Goal: Task Accomplishment & Management: Use online tool/utility

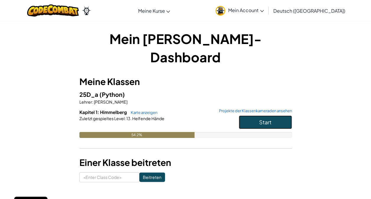
click at [271, 119] on span "Start" at bounding box center [265, 122] width 12 height 7
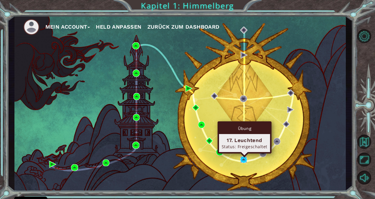
click at [246, 157] on img at bounding box center [243, 159] width 7 height 7
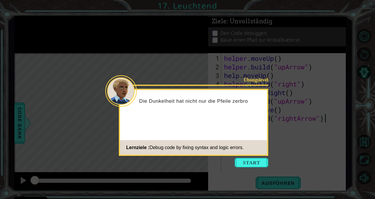
click at [256, 165] on button "Start" at bounding box center [252, 162] width 34 height 9
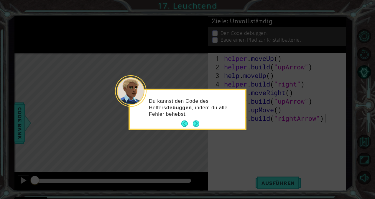
click at [197, 123] on button "Next" at bounding box center [196, 123] width 6 height 6
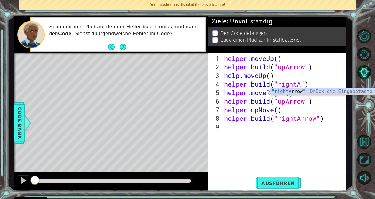
scroll to position [0, 4]
click at [300, 93] on div ""rightA rrow" Drück die Eingabetaste" at bounding box center [326, 98] width 112 height 21
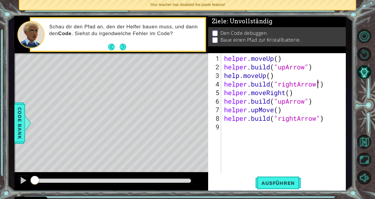
click at [285, 101] on div "helper . moveUp ( ) helper . build ( "upArrow" ) help . moveUp ( ) helper . bui…" at bounding box center [285, 122] width 124 height 137
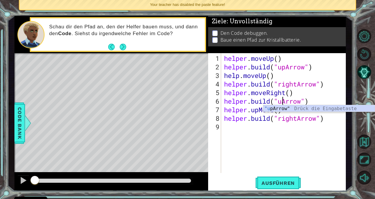
scroll to position [0, 3]
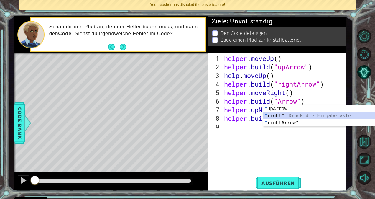
click at [290, 116] on div "" upArrow" Drück die Eingabetaste " right" Drück die Eingabetaste " rightArrow"…" at bounding box center [319, 122] width 112 height 35
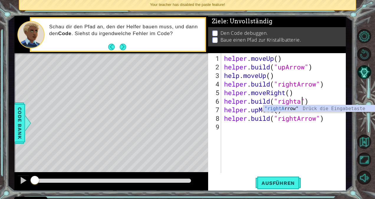
scroll to position [0, 4]
type textarea "[DOMAIN_NAME]("rightarrow")"
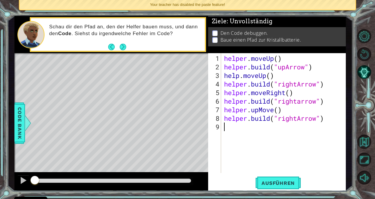
click at [315, 143] on div "helper . moveUp ( ) helper . build ( "upArrow" ) help . moveUp ( ) helper . bui…" at bounding box center [285, 122] width 124 height 137
click at [302, 106] on div "helper . moveUp ( ) helper . build ( "upArrow" ) help . moveUp ( ) helper . bui…" at bounding box center [285, 122] width 124 height 137
click at [302, 100] on div "helper . moveUp ( ) helper . build ( "upArrow" ) help . moveUp ( ) helper . bui…" at bounding box center [285, 122] width 124 height 137
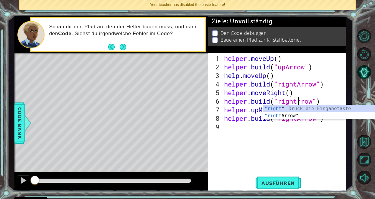
type textarea "[DOMAIN_NAME]("rightArrow")"
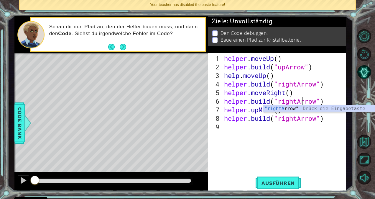
scroll to position [0, 4]
click at [300, 138] on div "helper . moveUp ( ) helper . build ( "upArrow" ) help . moveUp ( ) helper . bui…" at bounding box center [285, 122] width 124 height 137
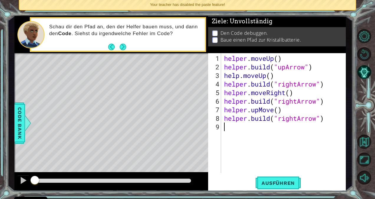
scroll to position [0, 0]
click at [271, 184] on span "Ausführen" at bounding box center [278, 183] width 45 height 6
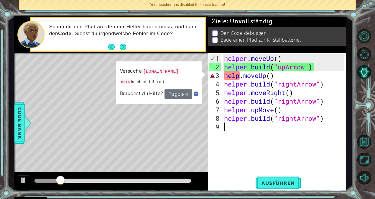
click at [239, 76] on div "helper . moveUp ( ) helper . build ( "upArrow" ) help . moveUp ( ) helper . bui…" at bounding box center [285, 122] width 124 height 137
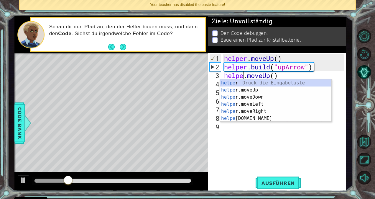
type textarea "helper.moveUp()"
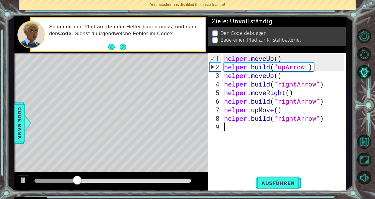
click at [250, 143] on div "helper . moveUp ( ) helper . build ( "upArrow" ) helper . moveUp ( ) helper . b…" at bounding box center [285, 122] width 124 height 137
click at [277, 178] on button "Ausführen" at bounding box center [278, 183] width 45 height 14
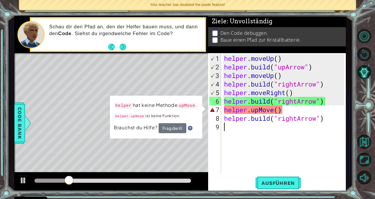
click at [237, 133] on div "helper . moveUp ( ) helper . build ( "upArrow" ) helper . moveUp ( ) helper . b…" at bounding box center [285, 122] width 124 height 137
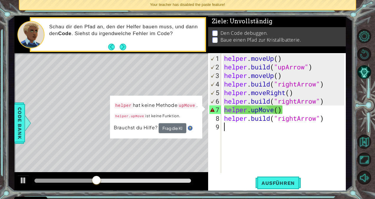
click at [196, 111] on td "helper hat keine Methode upMove . helper.upMove ist keine Funktion." at bounding box center [156, 112] width 85 height 22
click at [213, 116] on div "8" at bounding box center [215, 118] width 12 height 9
click at [280, 110] on div "helper . moveUp ( ) helper . build ( "upArrow" ) helper . moveUp ( ) helper . b…" at bounding box center [285, 122] width 124 height 137
type textarea "helper.upMove()"
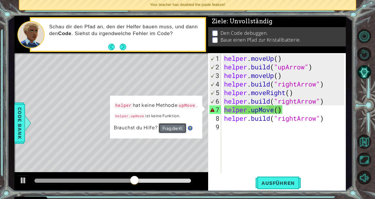
click at [163, 127] on button "Frag die KI" at bounding box center [173, 128] width 28 height 10
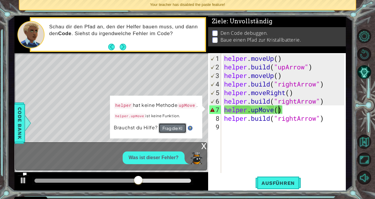
click at [165, 128] on button "Frag die KI" at bounding box center [172, 128] width 28 height 11
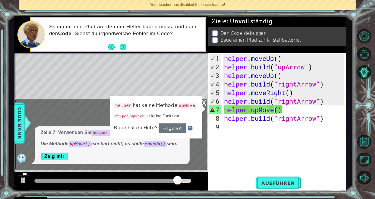
click at [204, 104] on div "x" at bounding box center [203, 102] width 5 height 6
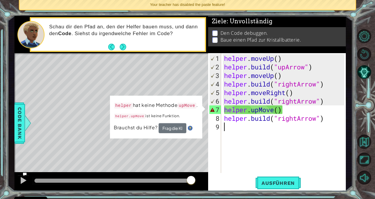
click at [293, 124] on div "helper . moveUp ( ) helper . build ( "upArrow" ) helper . moveUp ( ) helper . b…" at bounding box center [285, 122] width 124 height 137
drag, startPoint x: 284, startPoint y: 111, endPoint x: 224, endPoint y: 109, distance: 59.6
click at [224, 109] on div "helper . moveUp ( ) helper . build ( "upArrow" ) helper . moveUp ( ) helper . b…" at bounding box center [285, 122] width 124 height 137
type textarea "helper.upMove()"
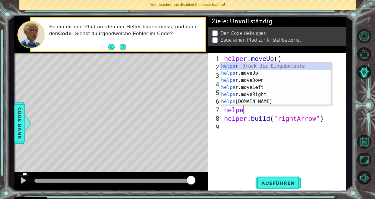
scroll to position [0, 1]
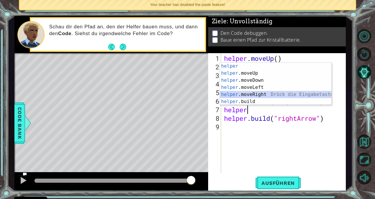
click at [249, 95] on div "helper Drück die Eingabetaste helper .moveUp Drück die Eingabetaste helper .mov…" at bounding box center [276, 91] width 112 height 57
type textarea "helper.moveRight(1)"
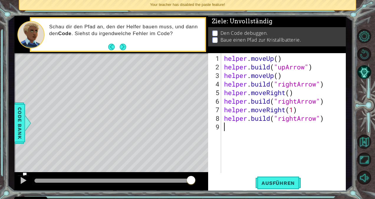
click at [292, 133] on div "helper . moveUp ( ) helper . build ( "upArrow" ) helper . moveUp ( ) helper . b…" at bounding box center [285, 122] width 124 height 137
drag, startPoint x: 297, startPoint y: 120, endPoint x: 279, endPoint y: 119, distance: 18.3
click at [279, 119] on div "helper . moveUp ( ) helper . build ( "upArrow" ) helper . moveUp ( ) helper . b…" at bounding box center [285, 122] width 124 height 137
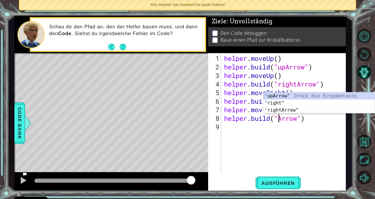
scroll to position [0, 3]
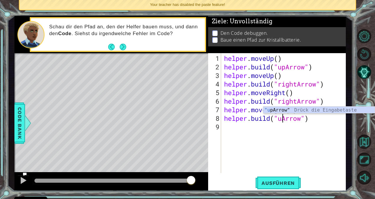
type textarea "[DOMAIN_NAME]("upArrow")"
click at [288, 134] on div "helper . moveUp ( ) helper . build ( "upArrow" ) helper . moveUp ( ) helper . b…" at bounding box center [285, 122] width 124 height 137
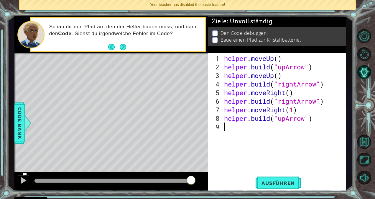
scroll to position [0, 0]
click at [269, 182] on span "Ausführen" at bounding box center [278, 183] width 45 height 6
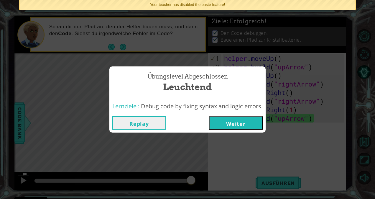
click at [248, 124] on button "Weiter" at bounding box center [236, 122] width 54 height 13
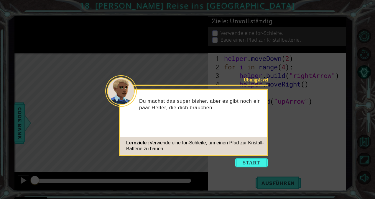
click at [256, 163] on button "Start" at bounding box center [252, 162] width 34 height 9
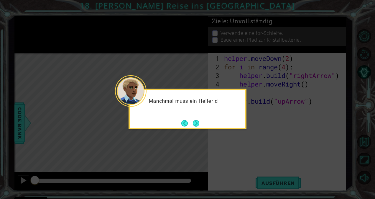
click at [199, 122] on button "Next" at bounding box center [196, 123] width 6 height 6
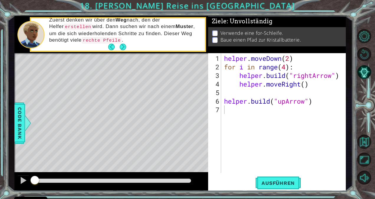
click at [124, 47] on button "Next" at bounding box center [123, 47] width 6 height 6
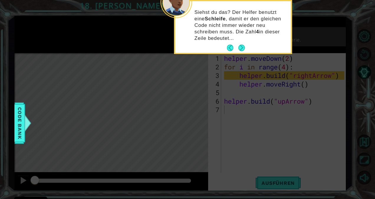
click at [239, 45] on button "Next" at bounding box center [241, 48] width 6 height 6
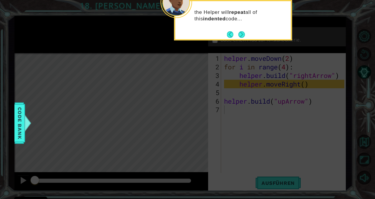
click at [242, 37] on button "Next" at bounding box center [241, 34] width 6 height 6
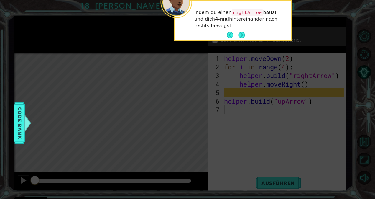
click at [245, 35] on div "indem du einen rightArrow baust und dich 4-mal hintereinander nach rechts beweg…" at bounding box center [233, 22] width 116 height 37
click at [242, 36] on button "Next" at bounding box center [241, 35] width 6 height 6
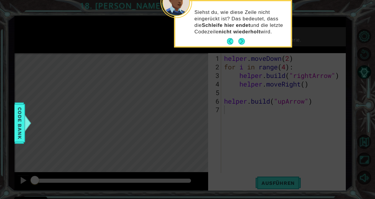
click at [241, 39] on button "Next" at bounding box center [241, 41] width 6 height 6
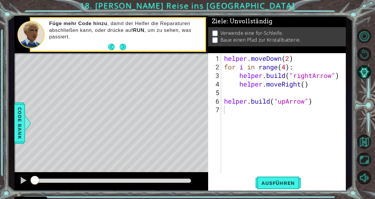
click at [268, 180] on span "Ausführen" at bounding box center [278, 183] width 45 height 6
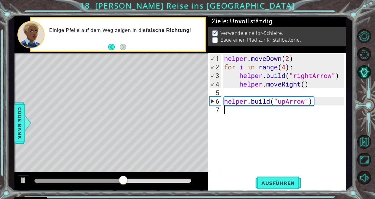
click at [252, 109] on div "helper . moveDown ( 2 ) for i in range ( 4 ) : helper . build ( "rightArrow" ) …" at bounding box center [285, 122] width 124 height 137
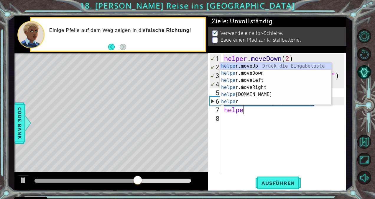
scroll to position [0, 1]
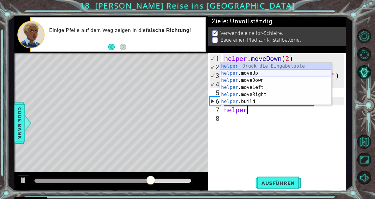
click at [270, 73] on div "helper Drück die Eingabetaste helper .moveUp Drück die Eingabetaste helper .mov…" at bounding box center [276, 91] width 112 height 57
type textarea "helper.moveUp(1)"
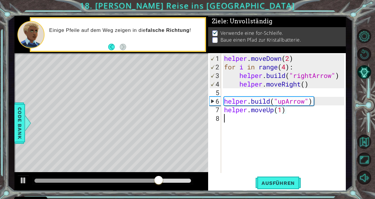
click at [236, 126] on div "helper . moveDown ( 2 ) for i in range ( 4 ) : helper . build ( "rightArrow" ) …" at bounding box center [285, 122] width 124 height 137
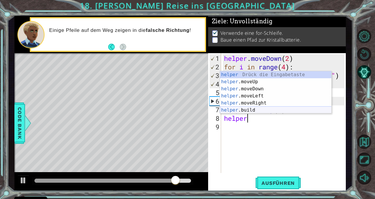
click at [259, 111] on div "helper Drück die Eingabetaste helper .moveUp Drück die Eingabetaste helper .mov…" at bounding box center [276, 99] width 112 height 57
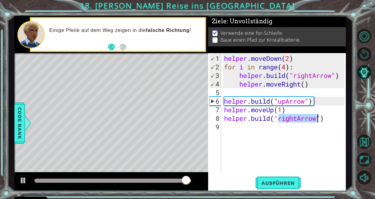
click at [298, 121] on div "helper . moveDown ( 2 ) for i in range ( 4 ) : helper . build ( "rightArrow" ) …" at bounding box center [285, 122] width 124 height 137
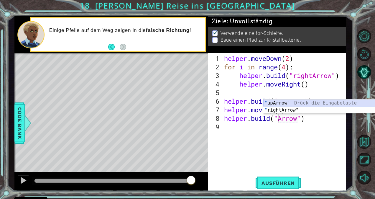
click at [302, 104] on div "" upArrow" Drück die Eingabetaste " rightArrow" Drück die Eingabetaste" at bounding box center [319, 113] width 112 height 28
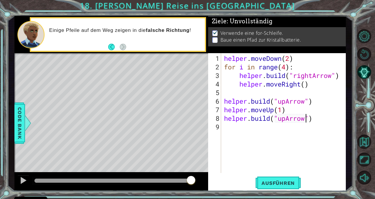
type textarea "[DOMAIN_NAME]("upArrow")"
click at [266, 186] on button "Ausführen" at bounding box center [278, 183] width 45 height 14
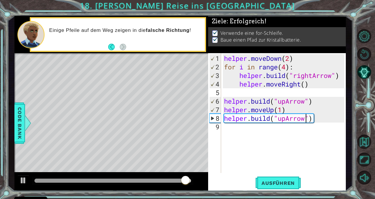
click at [266, 186] on button "Ausführen" at bounding box center [278, 183] width 45 height 14
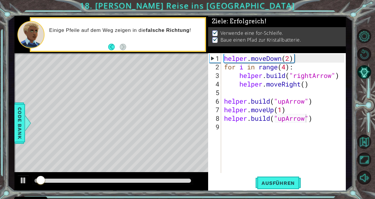
click at [266, 186] on button "Ausführen" at bounding box center [278, 183] width 45 height 14
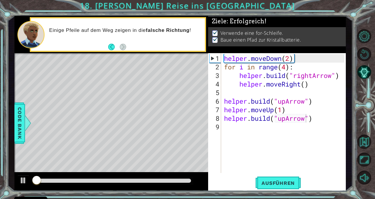
drag, startPoint x: 266, startPoint y: 186, endPoint x: 5, endPoint y: 188, distance: 261.6
click at [5, 188] on div "1 ההההההההההההההההההההההההההההההההההההההההההההההההההההההההההההההההההההההההההההה…" at bounding box center [187, 99] width 375 height 199
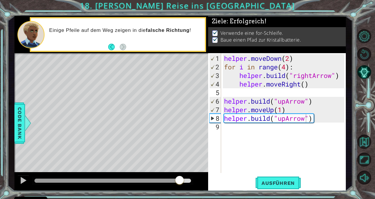
click at [217, 182] on body "Cookie Policy CodeCombat nutzt essentielle und einige nicht-essentielle Cookies…" at bounding box center [187, 99] width 375 height 199
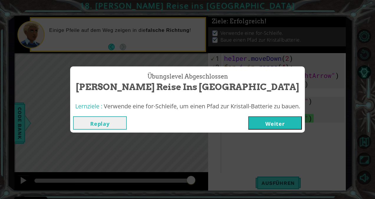
click at [277, 120] on button "Weiter" at bounding box center [275, 122] width 54 height 13
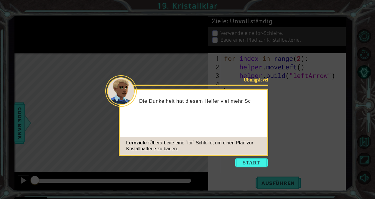
click at [250, 161] on button "Start" at bounding box center [252, 162] width 34 height 9
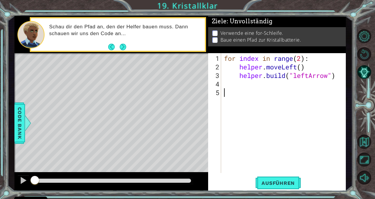
click at [295, 187] on button "Ausführen" at bounding box center [278, 183] width 45 height 14
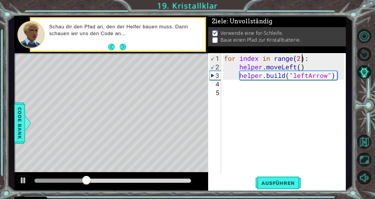
click at [301, 59] on div "for index in range ( 2 ) : helper . moveLeft ( ) helper . build ( "leftArrow" )" at bounding box center [285, 122] width 124 height 137
type textarea "for index in range(4):"
click at [290, 184] on span "Ausführen" at bounding box center [278, 183] width 45 height 6
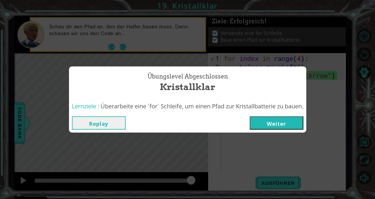
click at [275, 124] on button "Weiter" at bounding box center [277, 122] width 54 height 13
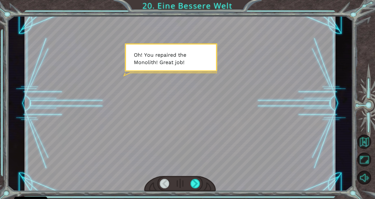
click at [195, 186] on div at bounding box center [195, 183] width 10 height 9
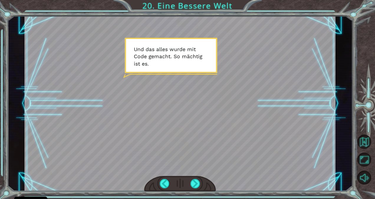
click at [198, 190] on div at bounding box center [180, 184] width 72 height 16
click at [195, 183] on div at bounding box center [195, 183] width 10 height 9
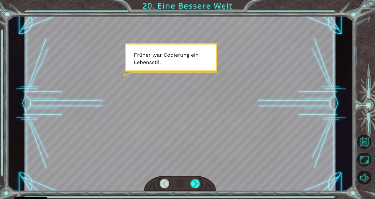
click at [195, 183] on div at bounding box center [195, 183] width 10 height 9
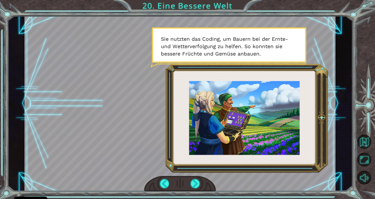
click at [200, 183] on div at bounding box center [195, 183] width 10 height 9
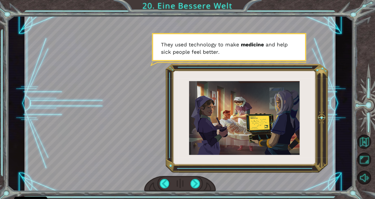
click at [191, 184] on div at bounding box center [195, 183] width 10 height 9
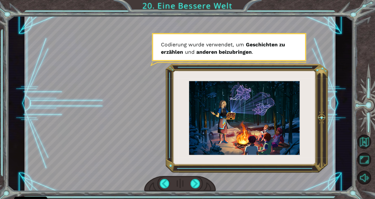
click at [192, 179] on div at bounding box center [195, 183] width 10 height 9
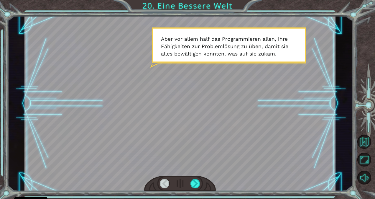
click at [193, 179] on div at bounding box center [195, 183] width 10 height 9
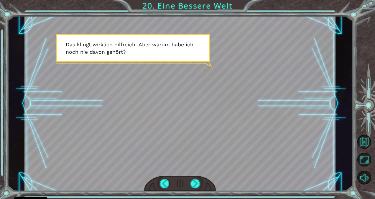
click at [193, 179] on div at bounding box center [195, 183] width 10 height 9
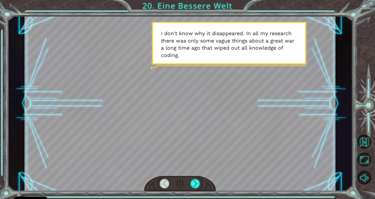
click at [194, 179] on div at bounding box center [195, 183] width 10 height 9
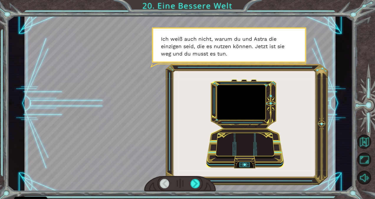
click at [194, 179] on div at bounding box center [195, 183] width 10 height 9
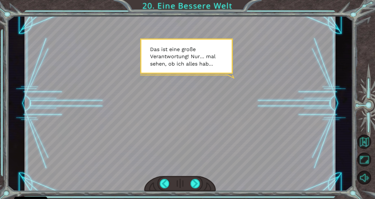
click at [196, 185] on div at bounding box center [195, 183] width 10 height 9
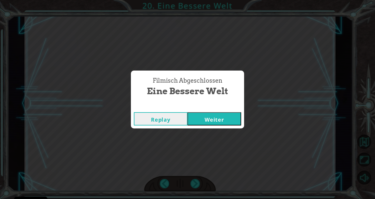
click at [229, 117] on button "Weiter" at bounding box center [215, 118] width 54 height 13
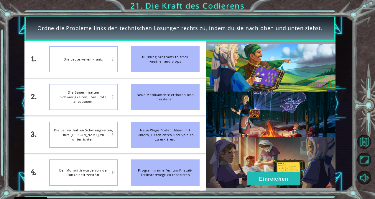
drag, startPoint x: 192, startPoint y: 60, endPoint x: 170, endPoint y: 60, distance: 21.8
click at [170, 60] on div "Building programs to track weather and crops" at bounding box center [165, 59] width 69 height 26
drag, startPoint x: 142, startPoint y: 60, endPoint x: 107, endPoint y: 86, distance: 43.4
click at [107, 86] on div "1. 2. 3. 4. Die Bauern hatten Schwierigkeiten, ihre Ernte anzubauen. Die Leute …" at bounding box center [115, 116] width 182 height 150
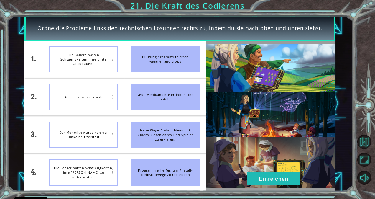
click at [88, 177] on div "Die Lehrer hatten Schwierigkeiten, ihre [PERSON_NAME] zu unterrichten." at bounding box center [83, 172] width 69 height 26
click at [273, 183] on button "Einreichen" at bounding box center [274, 178] width 54 height 13
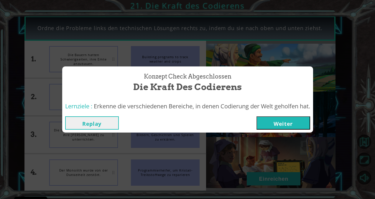
click at [277, 120] on button "Weiter" at bounding box center [284, 122] width 54 height 13
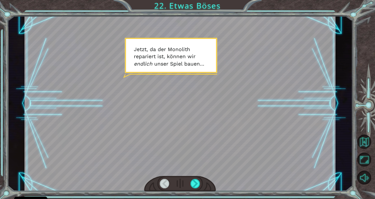
click at [195, 185] on div at bounding box center [195, 183] width 10 height 9
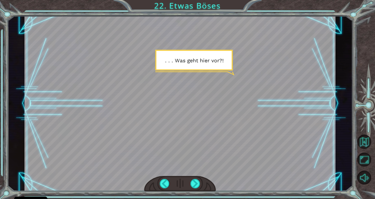
click at [197, 183] on div at bounding box center [195, 183] width 10 height 9
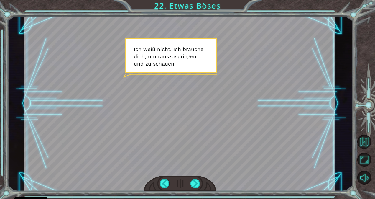
click at [196, 186] on div at bounding box center [195, 183] width 10 height 9
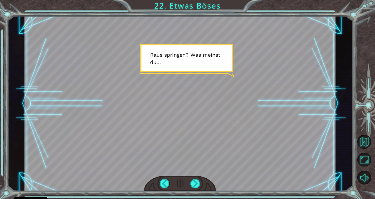
click at [194, 184] on div at bounding box center [195, 183] width 10 height 9
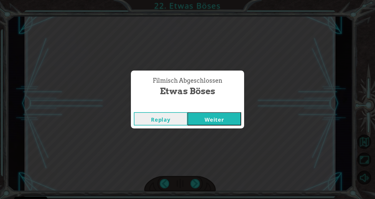
click at [198, 118] on button "Weiter" at bounding box center [215, 118] width 54 height 13
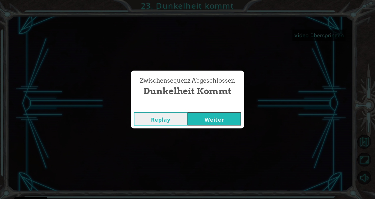
click at [228, 121] on button "Weiter" at bounding box center [215, 118] width 54 height 13
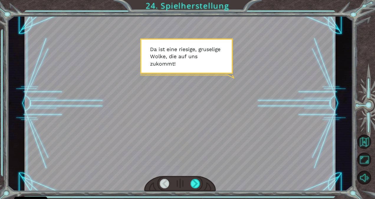
click at [194, 183] on div at bounding box center [195, 183] width 10 height 9
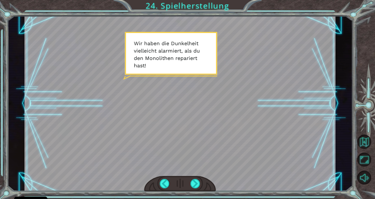
click at [195, 185] on div at bounding box center [195, 183] width 10 height 9
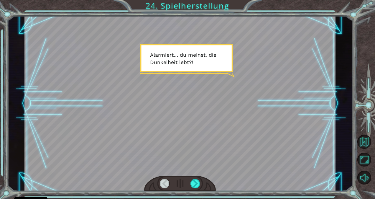
click at [196, 185] on div at bounding box center [195, 183] width 10 height 9
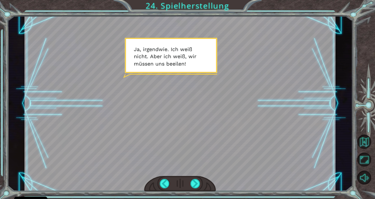
click at [193, 180] on div at bounding box center [195, 183] width 10 height 9
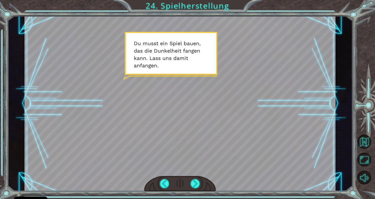
click at [195, 184] on div at bounding box center [195, 183] width 10 height 9
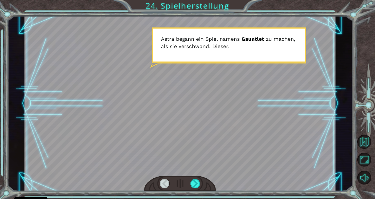
click at [195, 184] on div at bounding box center [195, 183] width 10 height 9
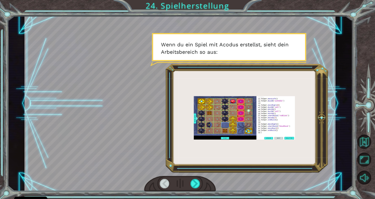
click at [195, 184] on div at bounding box center [195, 183] width 10 height 9
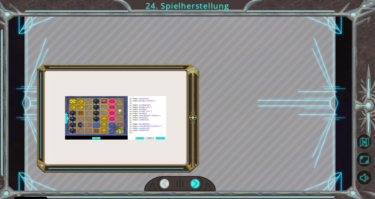
click at [195, 184] on div at bounding box center [195, 183] width 10 height 9
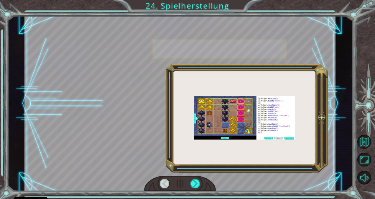
click at [199, 184] on div at bounding box center [195, 183] width 10 height 9
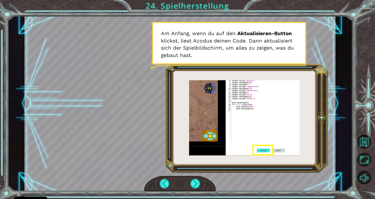
click at [196, 184] on div at bounding box center [195, 183] width 10 height 9
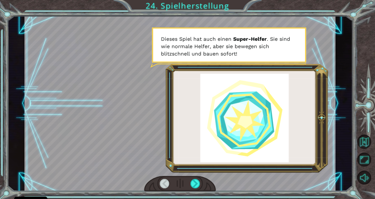
click at [200, 184] on div at bounding box center [195, 183] width 10 height 9
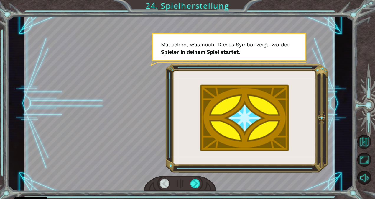
click at [196, 185] on div at bounding box center [195, 183] width 10 height 9
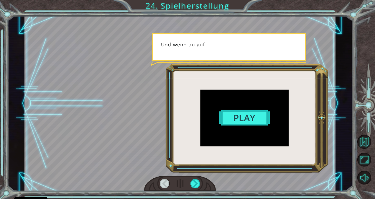
click at [196, 185] on div at bounding box center [195, 183] width 10 height 9
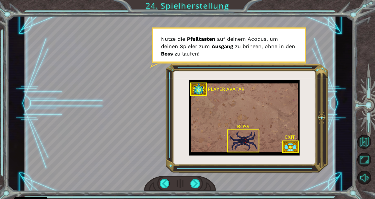
click at [197, 183] on div at bounding box center [195, 183] width 10 height 9
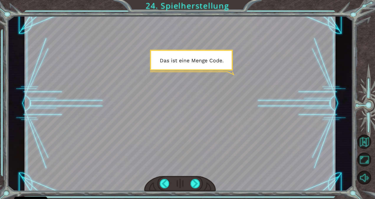
click at [198, 186] on div at bounding box center [195, 183] width 10 height 9
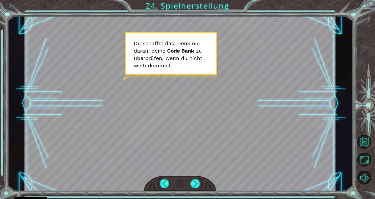
click at [197, 178] on div at bounding box center [180, 184] width 72 height 16
click at [194, 181] on div at bounding box center [195, 183] width 10 height 9
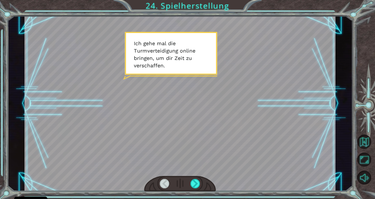
click at [193, 184] on div at bounding box center [195, 183] width 10 height 9
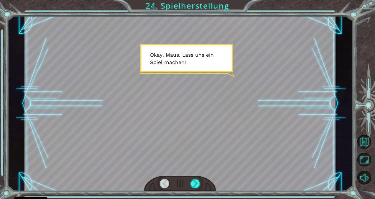
click at [193, 184] on div at bounding box center [195, 183] width 10 height 9
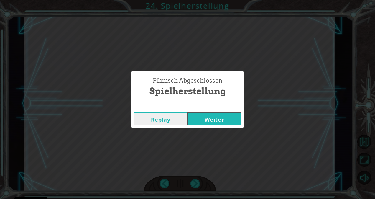
click at [205, 118] on button "Weiter" at bounding box center [215, 118] width 54 height 13
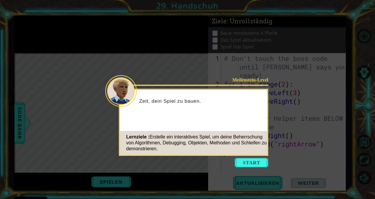
click at [253, 163] on button "Start" at bounding box center [252, 162] width 34 height 9
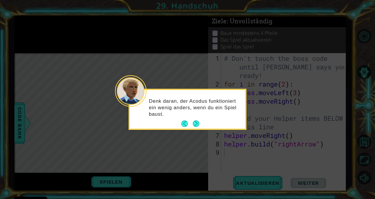
click at [193, 122] on button "Next" at bounding box center [196, 123] width 6 height 6
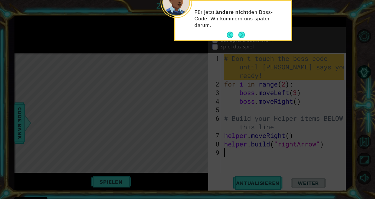
click at [242, 37] on button "Next" at bounding box center [242, 35] width 6 height 6
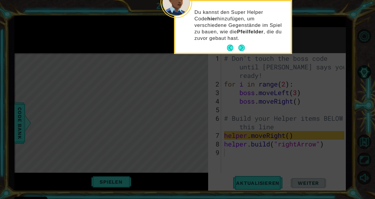
click at [242, 47] on button "Next" at bounding box center [241, 48] width 6 height 6
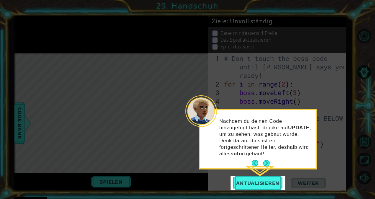
click at [266, 163] on button "Next" at bounding box center [266, 163] width 6 height 6
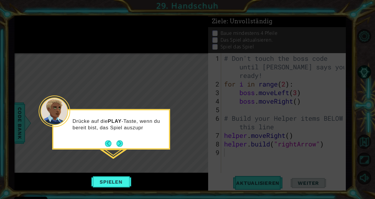
click at [121, 145] on button "Next" at bounding box center [119, 143] width 6 height 6
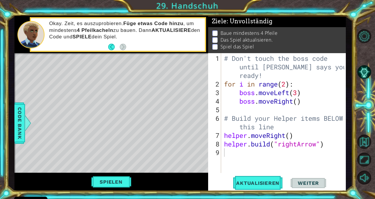
click at [269, 179] on button "Aktualisieren" at bounding box center [257, 183] width 55 height 14
click at [128, 182] on button "Spielen" at bounding box center [111, 181] width 44 height 11
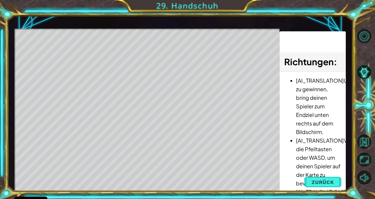
click at [311, 182] on button "Zurück" at bounding box center [322, 182] width 37 height 12
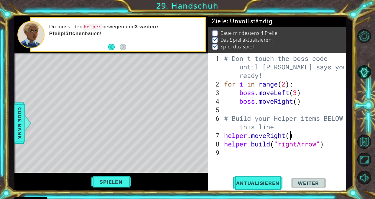
click at [290, 136] on div "# Don't touch the boss code until [PERSON_NAME] says you're ready! for i in ran…" at bounding box center [285, 131] width 124 height 154
type textarea "helper.moveRight()"
click at [225, 134] on div "# Don't touch the boss code until [PERSON_NAME] says you're ready! for i in ran…" at bounding box center [285, 131] width 124 height 154
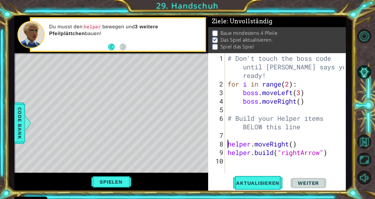
click at [229, 134] on div "# Don't touch the boss code until [PERSON_NAME] says you're ready! for i in ran…" at bounding box center [286, 131] width 121 height 154
click at [294, 146] on div "# Don't touch the boss code until [PERSON_NAME] says you're ready! for i in ran…" at bounding box center [286, 131] width 121 height 154
click at [270, 180] on span "Aktualisieren" at bounding box center [257, 183] width 55 height 6
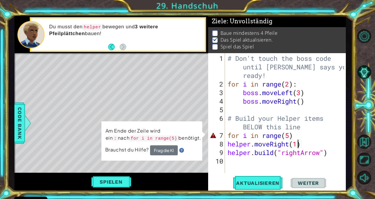
click at [303, 144] on div "# Don't touch the boss code until [PERSON_NAME] says you're ready! for i in ran…" at bounding box center [286, 131] width 121 height 154
click at [304, 134] on div "# Don't touch the boss code until [PERSON_NAME] says you're ready! for i in ran…" at bounding box center [286, 131] width 121 height 154
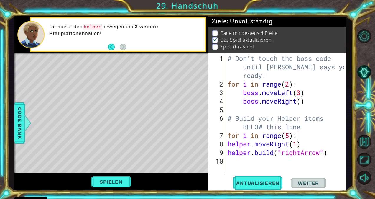
click at [263, 184] on span "Aktualisieren" at bounding box center [257, 183] width 55 height 6
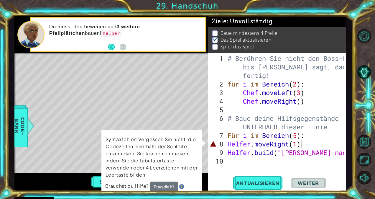
click at [314, 144] on div "# Berühren Sie nicht den Boss-Code bis [PERSON_NAME] sagt, dass du fertig! für …" at bounding box center [286, 131] width 121 height 154
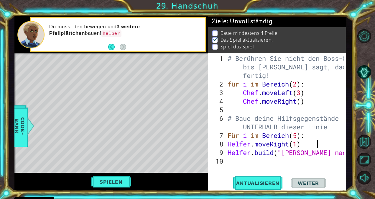
click at [268, 181] on span "Aktualisieren" at bounding box center [257, 183] width 55 height 6
click at [316, 137] on div "# Berühren Sie nicht den Boss-Code bis [PERSON_NAME] sagt, dass du fertig! für …" at bounding box center [286, 131] width 121 height 154
click at [306, 136] on div "# Berühren Sie nicht den Boss-Code bis [PERSON_NAME] sagt, dass du fertig! für …" at bounding box center [286, 131] width 121 height 154
click at [228, 144] on div "# Berühren Sie nicht den Boss-Code bis [PERSON_NAME] sagt, dass du fertig! für …" at bounding box center [286, 131] width 121 height 154
click at [228, 154] on div "# Berühren Sie nicht den Boss-Code bis [PERSON_NAME] sagt, dass du fertig! für …" at bounding box center [286, 131] width 121 height 154
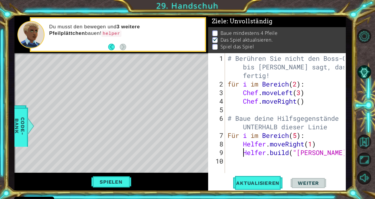
click at [254, 179] on button "Aktualisieren" at bounding box center [257, 183] width 55 height 14
click at [298, 134] on div "# Berühren Sie nicht den Boss-Code bis [PERSON_NAME] sagt, dass du fertig! für …" at bounding box center [286, 131] width 121 height 154
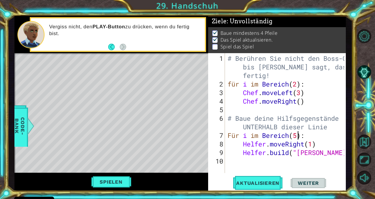
click at [299, 135] on div "# Berühren Sie nicht den Boss-Code bis [PERSON_NAME] sagt, dass du fertig! für …" at bounding box center [286, 131] width 121 height 154
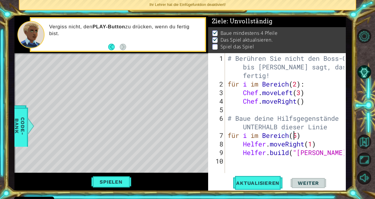
click at [299, 135] on div "# Berühren Sie nicht den Boss-Code bis [PERSON_NAME] sagt, dass du fertig! für …" at bounding box center [286, 131] width 121 height 154
click at [307, 137] on div "# Berühren Sie nicht den Boss-Code bis [PERSON_NAME] sagt, dass du fertig! für …" at bounding box center [286, 131] width 121 height 154
click at [298, 137] on div "# Berühren Sie nicht den Boss-Code bis [PERSON_NAME] sagt, dass du fertig! für …" at bounding box center [286, 131] width 121 height 154
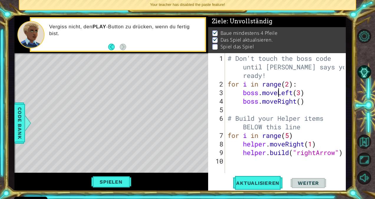
click at [278, 91] on div "# Don't touch the boss code until [PERSON_NAME] says you're ready! for i in ran…" at bounding box center [286, 131] width 121 height 154
click at [290, 134] on div "# Don't touch the boss code until [PERSON_NAME] says you're ready! for i in ran…" at bounding box center [286, 131] width 121 height 154
click at [255, 185] on span "Aktualisieren" at bounding box center [257, 183] width 55 height 6
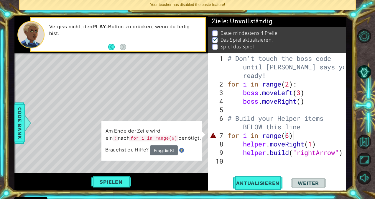
click at [296, 135] on div "# Don't touch the boss code until [PERSON_NAME] says you're ready! for i in ran…" at bounding box center [286, 131] width 121 height 154
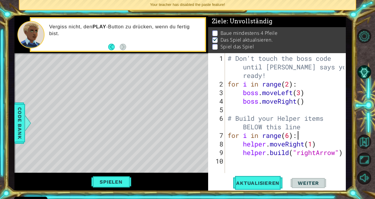
type textarea "for i in range(6):"
click at [259, 183] on span "Aktualisieren" at bounding box center [257, 183] width 55 height 6
click at [250, 163] on div "# Don't touch the boss code until [PERSON_NAME] says you're ready! for i in ran…" at bounding box center [286, 131] width 121 height 154
type textarea "for i in range(5):"
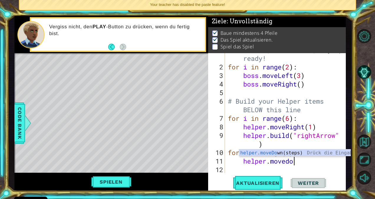
type textarea "helper.movedown"
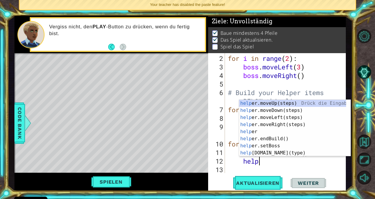
scroll to position [0, 1]
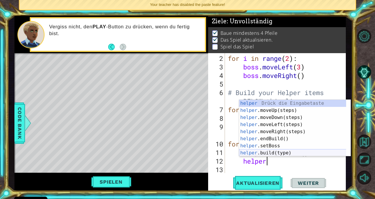
click at [291, 152] on div "helper Drück die Eingabetaste helper .moveUp(steps) Drück die Eingabetaste help…" at bounding box center [292, 135] width 107 height 71
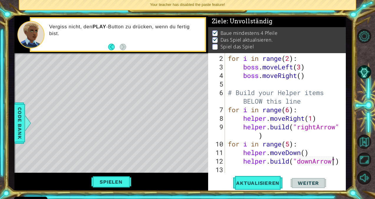
scroll to position [0, 5]
type textarea "[DOMAIN_NAME]("downArrow")"
click at [277, 181] on span "Aktualisieren" at bounding box center [257, 183] width 55 height 6
click at [120, 185] on button "Spielen" at bounding box center [111, 181] width 44 height 11
click at [308, 181] on span "Weiter" at bounding box center [308, 183] width 33 height 6
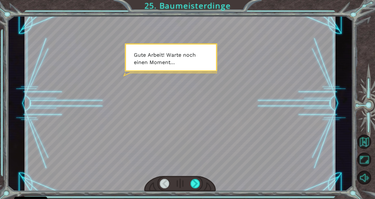
click at [196, 183] on div at bounding box center [195, 183] width 10 height 9
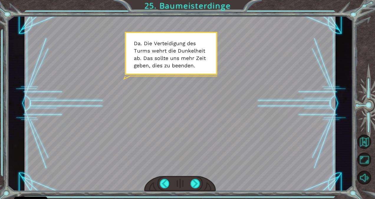
click at [195, 182] on div at bounding box center [195, 183] width 10 height 9
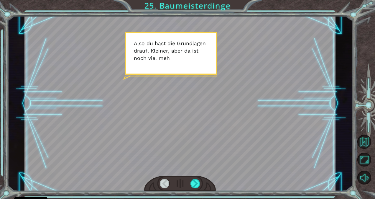
click at [195, 182] on div at bounding box center [195, 183] width 10 height 9
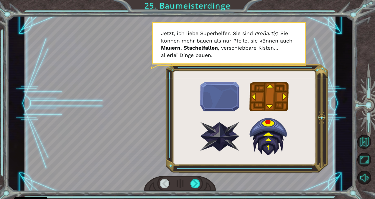
click at [193, 183] on div at bounding box center [195, 183] width 10 height 9
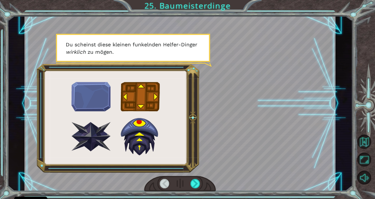
click at [193, 183] on div at bounding box center [195, 183] width 10 height 9
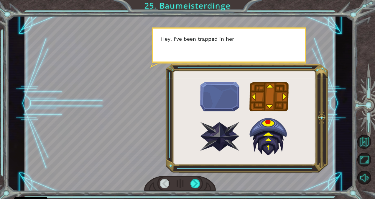
click at [193, 183] on div at bounding box center [195, 183] width 10 height 9
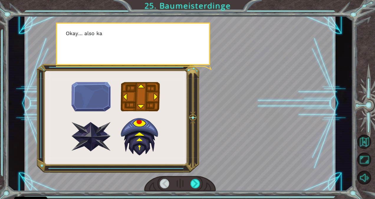
click at [193, 183] on div at bounding box center [195, 183] width 10 height 9
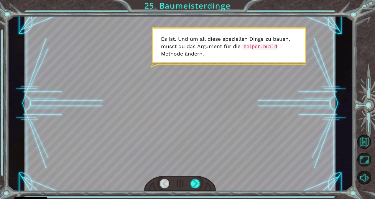
click at [193, 185] on div at bounding box center [195, 183] width 10 height 9
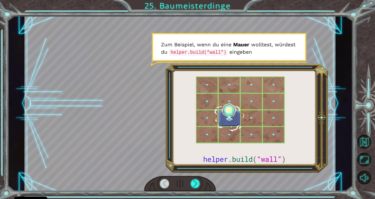
click at [193, 185] on div at bounding box center [195, 183] width 10 height 9
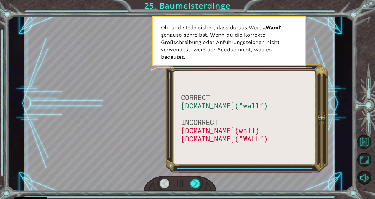
click at [198, 182] on div at bounding box center [195, 183] width 10 height 9
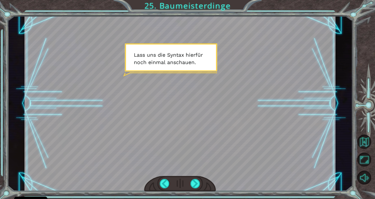
click at [200, 182] on div at bounding box center [195, 183] width 10 height 9
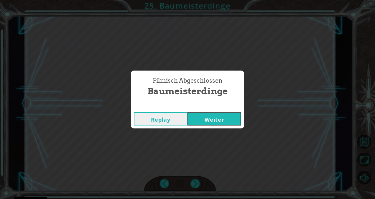
click at [207, 118] on button "Weiter" at bounding box center [215, 118] width 54 height 13
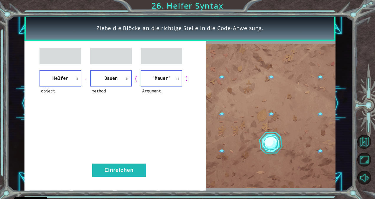
click at [126, 170] on button "Einreichen" at bounding box center [119, 169] width 54 height 13
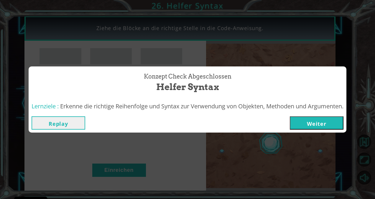
click at [337, 122] on button "Weiter" at bounding box center [317, 122] width 54 height 13
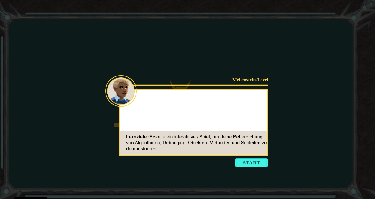
click at [253, 164] on button "Start" at bounding box center [252, 162] width 34 height 9
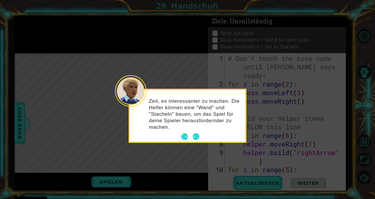
click at [196, 136] on button "Next" at bounding box center [196, 136] width 6 height 6
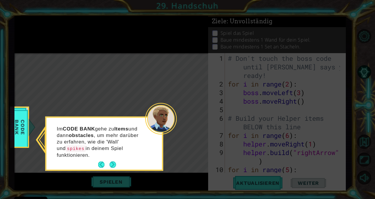
click at [113, 163] on button "Next" at bounding box center [112, 164] width 6 height 6
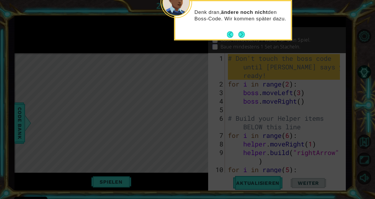
click at [242, 34] on button "Next" at bounding box center [242, 34] width 6 height 6
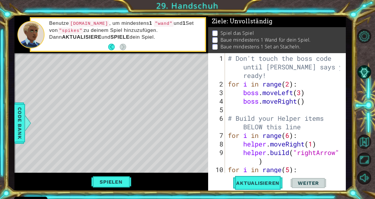
click at [26, 120] on div at bounding box center [27, 123] width 7 height 18
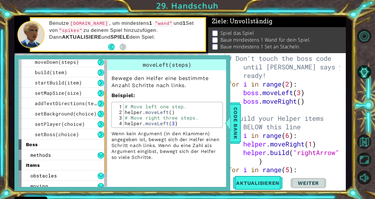
scroll to position [79, 0]
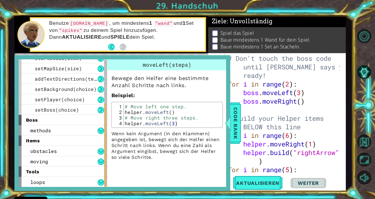
click at [233, 110] on span "Code Bank" at bounding box center [235, 123] width 9 height 36
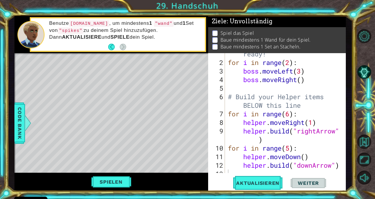
scroll to position [22, 0]
click at [128, 183] on button "Spielen" at bounding box center [111, 181] width 44 height 11
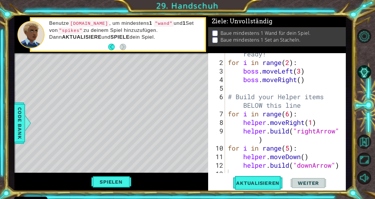
click at [123, 180] on button "Spielen" at bounding box center [111, 181] width 44 height 11
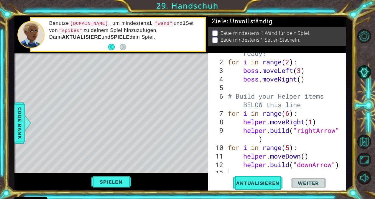
scroll to position [26, 0]
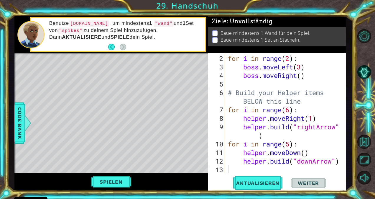
click at [292, 170] on div "for i in range ( 2 ) : boss . moveLeft ( 3 ) boss . moveRight ( ) # Build your …" at bounding box center [285, 122] width 116 height 137
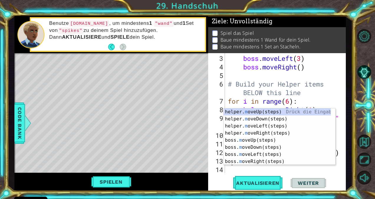
scroll to position [34, 0]
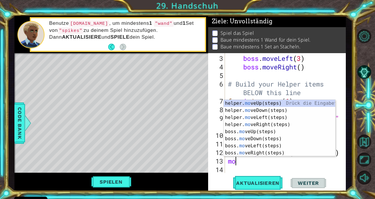
type textarea "m"
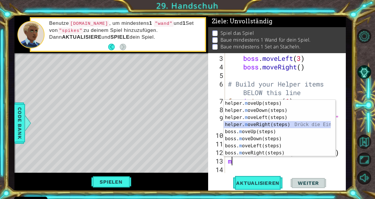
click at [259, 124] on div "helper. m oveUp(steps) Drück die Eingabetaste helper. m oveDown(steps) Drück di…" at bounding box center [277, 135] width 107 height 71
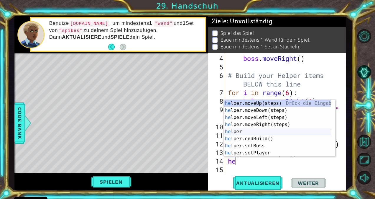
click at [244, 130] on div "he lper.moveUp(steps) Drück die Eingabetaste he lper.moveDown(steps) Drück die …" at bounding box center [277, 135] width 107 height 71
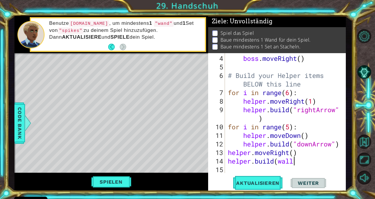
scroll to position [0, 3]
click at [254, 184] on span "Aktualisieren" at bounding box center [257, 183] width 55 height 6
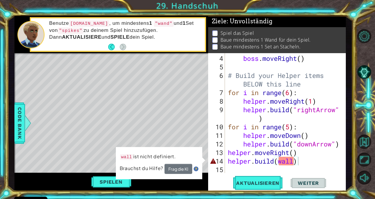
click at [15, 117] on div "Code Bank" at bounding box center [19, 122] width 11 height 41
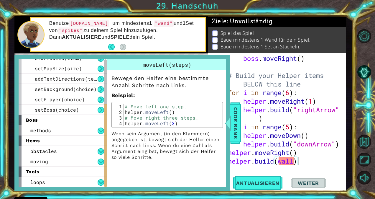
click at [71, 151] on div "obstacles" at bounding box center [63, 151] width 88 height 10
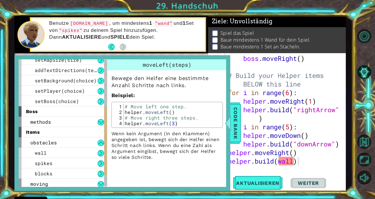
click at [88, 152] on div "wall" at bounding box center [63, 152] width 88 height 10
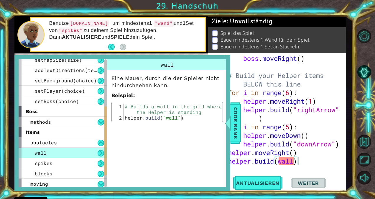
click at [281, 164] on div "boss . moveRight ( ) # Build your Helper items BELOW this line for i in range (…" at bounding box center [285, 122] width 116 height 137
click at [278, 161] on div "boss . moveRight ( ) # Build your Helper items BELOW this line for i in range (…" at bounding box center [285, 122] width 116 height 137
click at [238, 126] on span "Code Bank" at bounding box center [235, 123] width 9 height 36
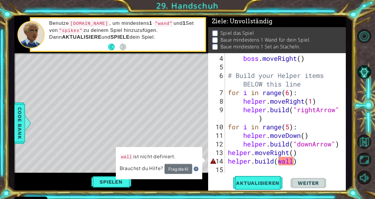
click at [278, 163] on div "boss . moveRight ( ) # Build your Helper items BELOW this line for i in range (…" at bounding box center [285, 122] width 116 height 137
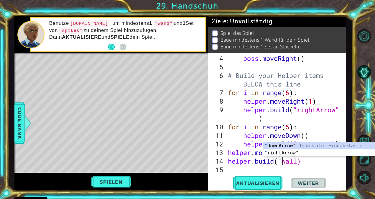
scroll to position [0, 2]
click at [298, 162] on div "boss . moveRight ( ) # Build your Helper items BELOW this line for i in range (…" at bounding box center [285, 122] width 116 height 137
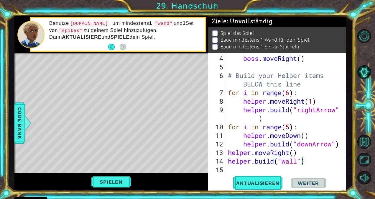
scroll to position [0, 3]
click at [275, 186] on button "Aktualisieren" at bounding box center [257, 183] width 55 height 14
click at [262, 183] on span "Aktualisieren" at bounding box center [257, 183] width 55 height 6
click at [104, 185] on button "Spielen" at bounding box center [111, 181] width 44 height 11
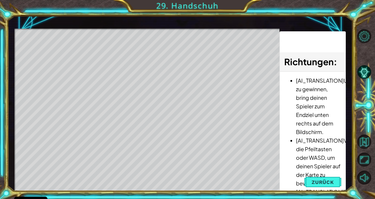
click at [317, 179] on span "Zurück" at bounding box center [323, 182] width 22 height 6
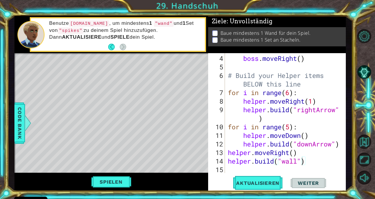
click at [262, 180] on span "Aktualisieren" at bounding box center [257, 183] width 55 height 6
drag, startPoint x: 288, startPoint y: 153, endPoint x: 272, endPoint y: 152, distance: 16.8
click at [272, 152] on div "boss . moveRight ( ) # Build your Helper items BELOW this line for i in range (…" at bounding box center [285, 122] width 116 height 137
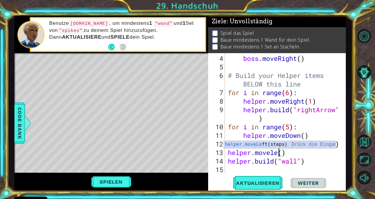
scroll to position [0, 2]
type textarea "helper.moveleft()"
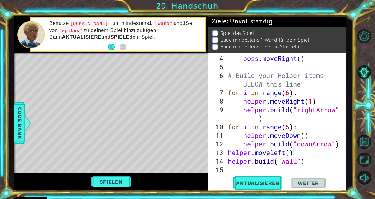
click at [313, 172] on div "boss . moveRight ( ) # Build your Helper items BELOW this line for i in range (…" at bounding box center [285, 122] width 116 height 137
click at [265, 186] on button "Aktualisieren" at bounding box center [257, 183] width 55 height 14
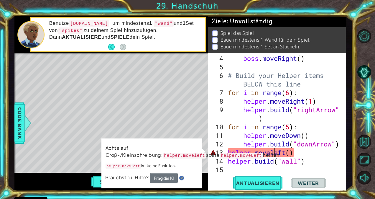
click at [273, 152] on div "boss . moveRight ( ) # Build your Helper items BELOW this line for i in range (…" at bounding box center [285, 122] width 116 height 137
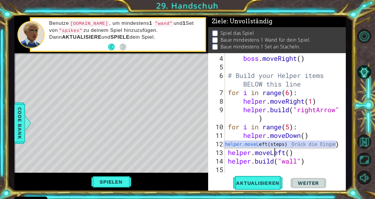
scroll to position [0, 2]
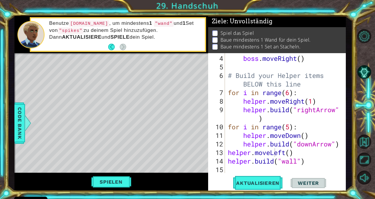
click at [252, 185] on span "Aktualisieren" at bounding box center [257, 183] width 55 height 6
click at [314, 160] on div "boss . moveRight ( ) # Build your Helper items BELOW this line for i in range (…" at bounding box center [285, 122] width 116 height 137
type textarea "[DOMAIN_NAME]("wall")"
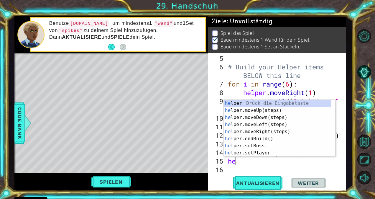
scroll to position [0, 0]
type textarea "helper"
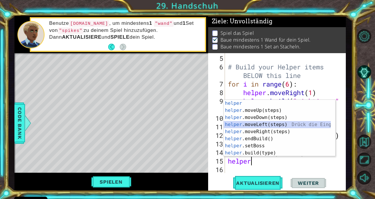
click at [273, 126] on div "helper Drück die Eingabetaste helper .moveUp(steps) Drück die Eingabetaste help…" at bounding box center [277, 135] width 107 height 71
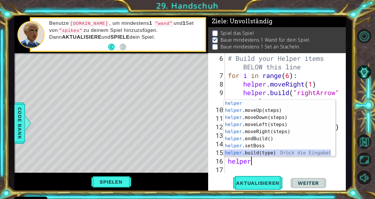
click at [259, 153] on div "helper Drück die Eingabetaste helper .moveUp(steps) Drück die Eingabetaste help…" at bounding box center [277, 135] width 107 height 71
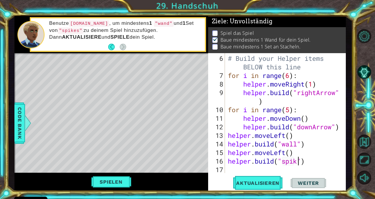
scroll to position [0, 3]
click at [260, 185] on span "Aktualisieren" at bounding box center [257, 183] width 55 height 6
click at [110, 182] on button "Spielen" at bounding box center [111, 181] width 44 height 11
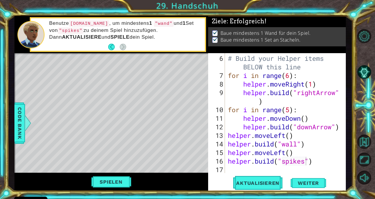
scroll to position [1, 0]
click at [24, 129] on div at bounding box center [27, 123] width 7 height 18
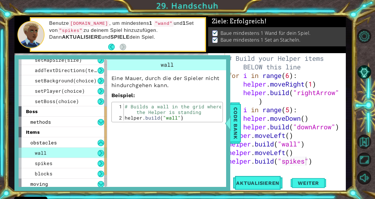
click at [102, 163] on button at bounding box center [101, 163] width 6 height 6
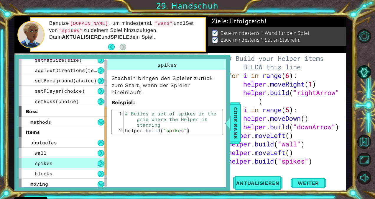
click at [228, 122] on div at bounding box center [227, 123] width 7 height 18
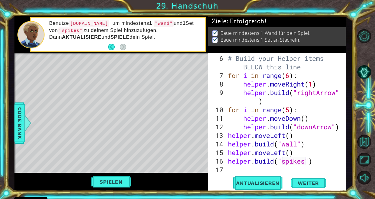
click at [317, 183] on span "Weiter" at bounding box center [308, 183] width 33 height 6
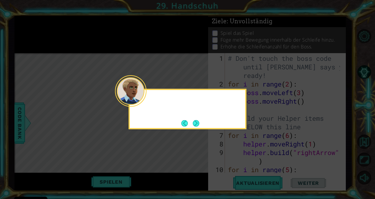
scroll to position [0, 0]
click at [197, 123] on button "Next" at bounding box center [196, 123] width 6 height 6
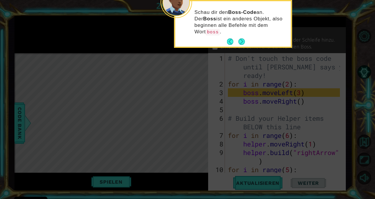
click at [241, 43] on button "Next" at bounding box center [242, 41] width 6 height 6
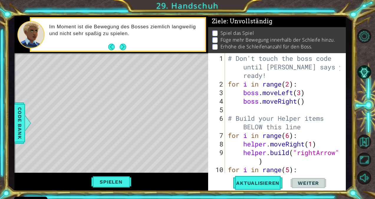
drag, startPoint x: 47, startPoint y: 34, endPoint x: 121, endPoint y: 47, distance: 75.5
click at [121, 47] on div "Im Moment ist die Bewegung des Bosses ziemlich langweilig und nicht sehr spaßig…" at bounding box center [118, 34] width 174 height 33
click at [123, 48] on button "Next" at bounding box center [123, 47] width 6 height 6
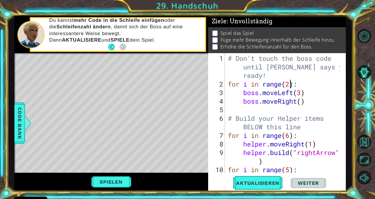
click at [290, 86] on div "# Don't touch the boss code until [PERSON_NAME] says you're ready! for i in ran…" at bounding box center [285, 131] width 116 height 154
click at [301, 94] on div "# Don't touch the boss code until [PERSON_NAME] says you're ready! for i in ran…" at bounding box center [285, 131] width 116 height 154
click at [301, 103] on div "# Don't touch the boss code until [PERSON_NAME] says you're ready! for i in ran…" at bounding box center [285, 131] width 116 height 154
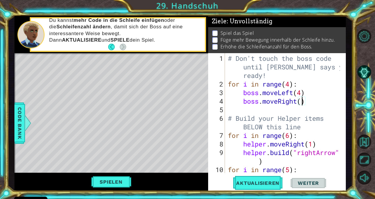
type textarea "boss.moveRight(4)"
click at [311, 105] on div "# Don't touch the boss code until [PERSON_NAME] says you're ready! for i in ran…" at bounding box center [285, 131] width 116 height 154
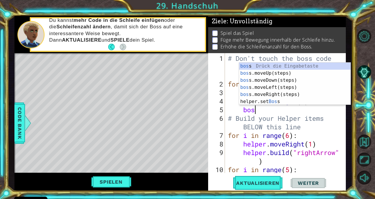
type textarea "boss"
click at [285, 70] on div "boss Drück die Eingabetaste boss .moveUp(steps) Drück die Eingabetaste boss .mo…" at bounding box center [295, 91] width 112 height 57
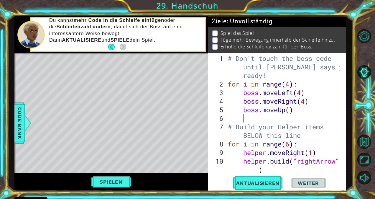
scroll to position [0, 0]
click at [291, 109] on div "# Don't touch the boss code until [PERSON_NAME] says you're ready! for i in ran…" at bounding box center [285, 131] width 116 height 154
type textarea "boss.moveUp(2)"
click at [272, 119] on div "# Don't touch the boss code until [PERSON_NAME] says you're ready! for i in ran…" at bounding box center [285, 131] width 116 height 154
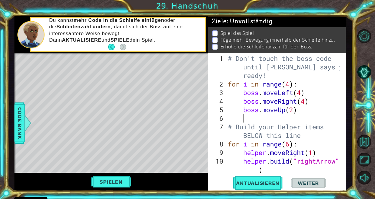
scroll to position [0, 0]
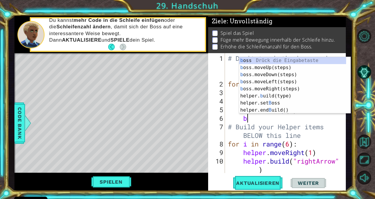
type textarea "bo"
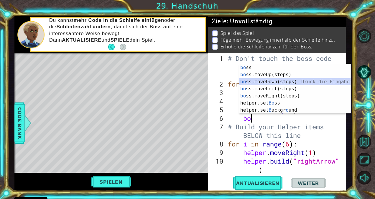
click at [267, 83] on div "bo ss Drück die Eingabetaste bo ss.moveUp(steps) Drück die Eingabetaste bo ss.m…" at bounding box center [295, 96] width 112 height 64
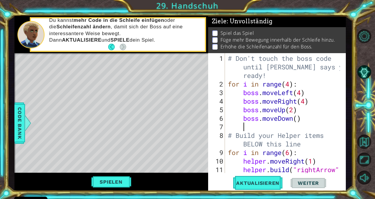
click at [298, 122] on div "# Don't touch the boss code until [PERSON_NAME] says you're ready! for i in ran…" at bounding box center [285, 135] width 116 height 162
click at [298, 119] on div "# Don't touch the boss code until [PERSON_NAME] says you're ready! for i in ran…" at bounding box center [285, 135] width 116 height 162
type textarea "boss.moveDown(1)"
click at [269, 130] on div "# Don't touch the boss code until [PERSON_NAME] says you're ready! for i in ran…" at bounding box center [285, 135] width 116 height 162
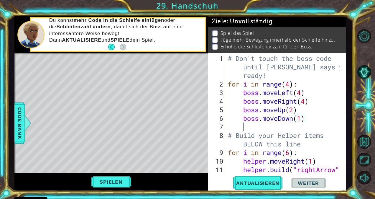
scroll to position [0, 0]
type textarea "b"
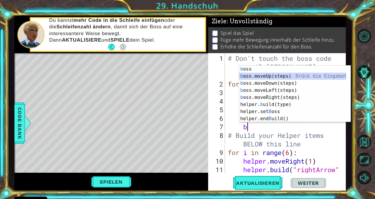
click at [259, 77] on div "b oss Drück die Eingabetaste b oss.moveUp(steps) Drück die Eingabetaste b oss.m…" at bounding box center [292, 100] width 107 height 71
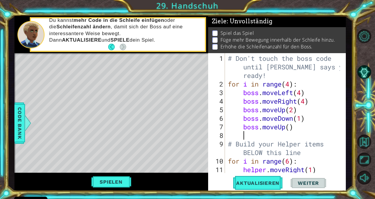
scroll to position [0, 0]
click at [290, 134] on div "# Don't touch the boss code until [PERSON_NAME] says you're ready! for i in ran…" at bounding box center [285, 135] width 116 height 162
click at [290, 126] on div "# Don't touch the boss code until [PERSON_NAME] says you're ready! for i in ran…" at bounding box center [285, 135] width 116 height 162
type textarea "boss.moveUp(2)"
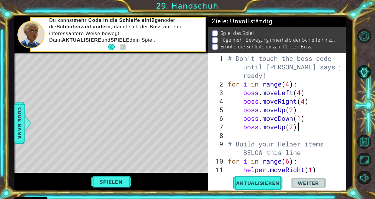
click at [299, 124] on div "# Don't touch the boss code until [PERSON_NAME] says you're ready! for i in ran…" at bounding box center [285, 135] width 116 height 162
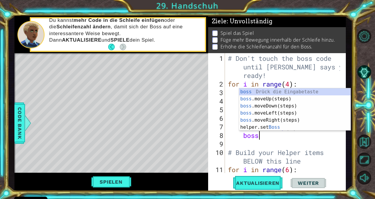
scroll to position [0, 1]
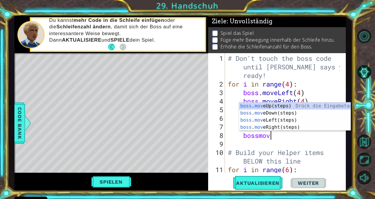
type textarea "bossmove"
click at [299, 126] on div "boss . move Up(steps) Drück die Eingabetaste boss . move Down(steps) Drück die …" at bounding box center [295, 123] width 112 height 42
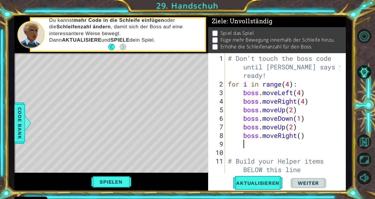
scroll to position [0, 0]
click at [299, 136] on div "# Don't touch the boss code until [PERSON_NAME] says you're ready! for i in ran…" at bounding box center [285, 131] width 116 height 154
click at [301, 136] on div "# Don't touch the boss code until [PERSON_NAME] says you're ready! for i in ran…" at bounding box center [285, 131] width 116 height 154
type textarea "boss.moveRight(4)"
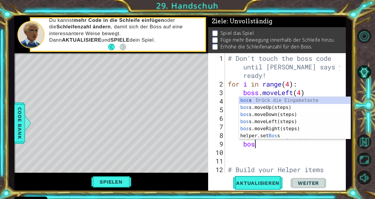
type textarea "boss"
click at [299, 121] on div "boss Drück die Eingabetaste boss .moveUp(steps) Drück die Eingabetaste boss .mo…" at bounding box center [295, 125] width 112 height 57
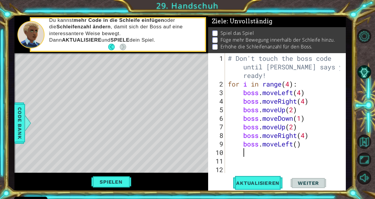
scroll to position [0, 0]
click at [298, 145] on div "# Don't touch the boss code until [PERSON_NAME] says you're ready! for i in ran…" at bounding box center [285, 135] width 116 height 162
type textarea "boss.moveLeft(4)"
click at [311, 148] on div "# Don't touch the boss code until [PERSON_NAME] says you're ready! for i in ran…" at bounding box center [285, 135] width 116 height 162
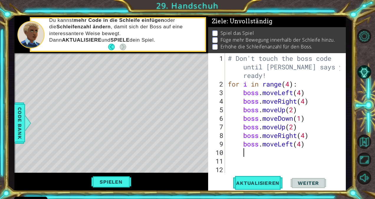
scroll to position [0, 0]
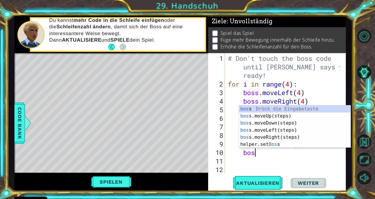
type textarea "boss"
click at [295, 117] on div "boss Drück die Eingabetaste boss .moveUp(steps) Drück die Eingabetaste boss .mo…" at bounding box center [295, 133] width 112 height 57
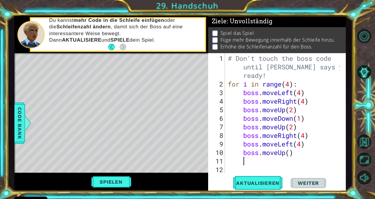
scroll to position [0, 0]
click at [289, 153] on div "# Don't touch the boss code until [PERSON_NAME] says you're ready! for i in ran…" at bounding box center [285, 131] width 116 height 154
type textarea "boss.moveUp(1)"
click at [301, 153] on div "# Don't touch the boss code until [PERSON_NAME] says you're ready! for i in ran…" at bounding box center [285, 131] width 116 height 154
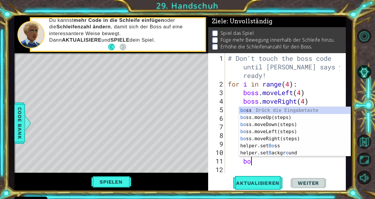
scroll to position [0, 1]
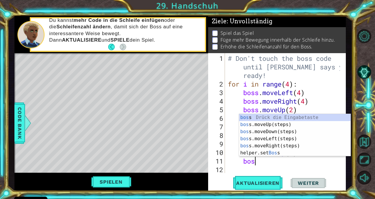
type textarea "boss"
click at [303, 134] on div "boss Drück die Eingabetaste boss .moveUp(steps) Drück die Eingabetaste boss .mo…" at bounding box center [295, 142] width 112 height 57
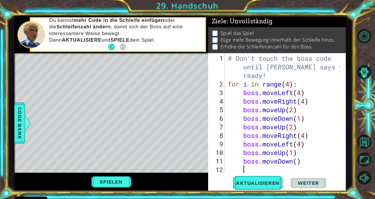
scroll to position [0, 0]
click at [297, 161] on div "# Don't touch the boss code until [PERSON_NAME] says you're ready! for i in ran…" at bounding box center [285, 131] width 116 height 154
type textarea "boss.moveDown(4)"
click at [266, 187] on button "Aktualisieren" at bounding box center [257, 183] width 55 height 14
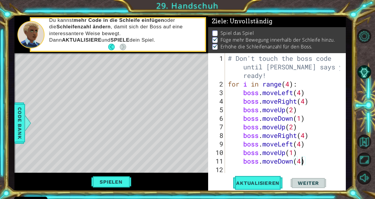
scroll to position [4, 0]
click at [123, 175] on div "Spielen" at bounding box center [111, 181] width 194 height 18
drag, startPoint x: 123, startPoint y: 178, endPoint x: 109, endPoint y: 180, distance: 13.8
click at [109, 180] on button "Spielen" at bounding box center [111, 181] width 44 height 11
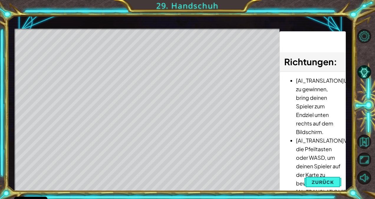
click at [316, 180] on span "Zurück" at bounding box center [323, 182] width 22 height 6
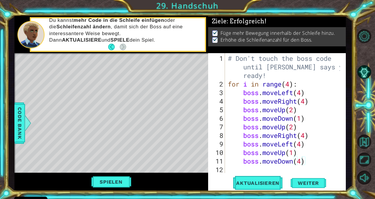
click at [314, 161] on div "# Don't touch the boss code until [PERSON_NAME] says you're ready! for i in ran…" at bounding box center [285, 131] width 116 height 154
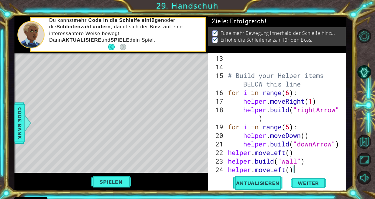
type textarea "[DOMAIN_NAME]("spikes")"
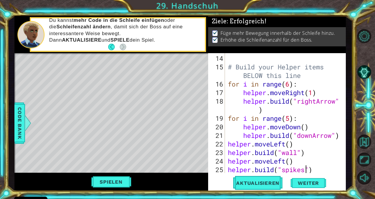
scroll to position [137, 0]
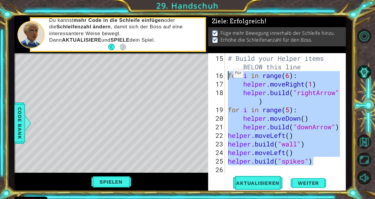
drag, startPoint x: 314, startPoint y: 163, endPoint x: 228, endPoint y: 75, distance: 123.0
click at [228, 75] on div "# Build your Helper items BELOW this line for i in range ( 6 ) : helper . moveR…" at bounding box center [285, 126] width 116 height 145
type textarea "for i in range(6): helper.moveRight(1)"
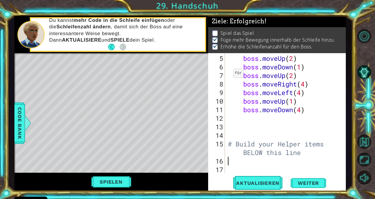
scroll to position [0, 0]
click at [254, 189] on button "Aktualisieren" at bounding box center [257, 183] width 55 height 14
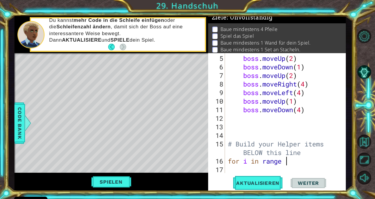
scroll to position [0, 2]
type textarea "for i in range (5)"
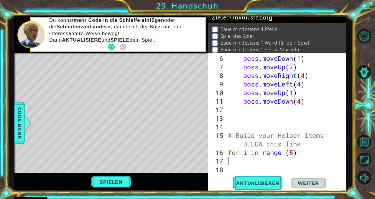
scroll to position [60, 0]
click at [314, 154] on div "boss . moveDown ( 1 ) boss . moveUp ( 2 ) boss . moveRight ( 4 ) boss . moveLef…" at bounding box center [285, 122] width 116 height 137
type textarea "for i in range (5):"
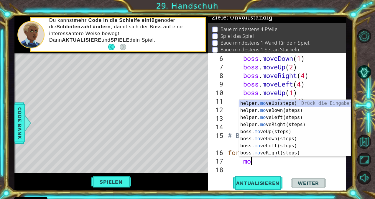
scroll to position [0, 1]
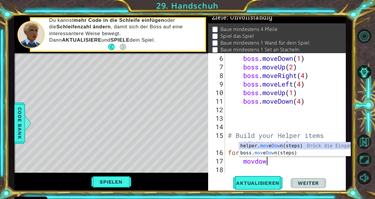
type textarea "movdown"
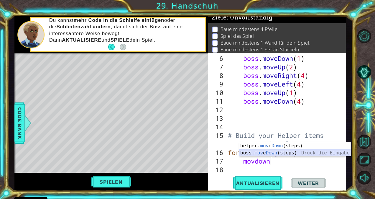
click at [300, 151] on div "helper. mov e Down (steps) Drück die Eingabetaste boss. mov e Down (steps) Drüc…" at bounding box center [295, 156] width 112 height 28
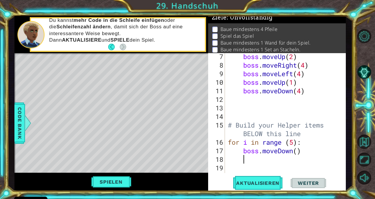
scroll to position [77, 0]
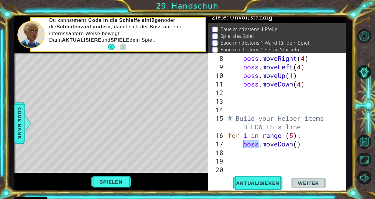
drag, startPoint x: 258, startPoint y: 144, endPoint x: 244, endPoint y: 144, distance: 14.2
click at [244, 144] on div "boss . moveRight ( 4 ) boss . moveLeft ( 4 ) boss . moveUp ( 1 ) boss . moveDow…" at bounding box center [285, 122] width 116 height 137
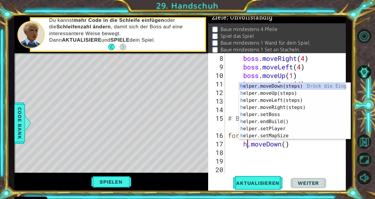
scroll to position [0, 1]
click at [287, 89] on div "he lper.moveDown(steps) Drück die Eingabetaste he lper.moveUp(steps) Drück die …" at bounding box center [292, 118] width 107 height 71
type textarea "helper.moveDown()"
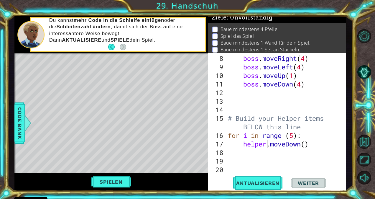
click at [247, 153] on div "boss . moveRight ( 4 ) boss . moveLeft ( 4 ) boss . moveUp ( 1 ) boss . moveDow…" at bounding box center [285, 122] width 116 height 137
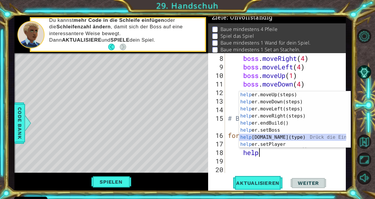
click at [271, 138] on div "help er.moveUp(steps) Drück die Eingabetaste help er.moveDown(steps) Drück die …" at bounding box center [292, 126] width 107 height 71
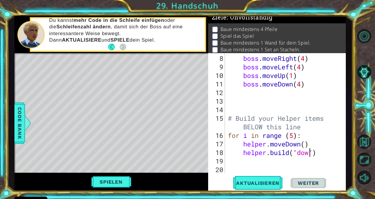
scroll to position [0, 4]
type textarea "[DOMAIN_NAME]("downArrow")"
click at [278, 162] on div "boss . moveRight ( 4 ) boss . moveLeft ( 4 ) boss . moveUp ( 1 ) boss . moveDow…" at bounding box center [285, 122] width 116 height 137
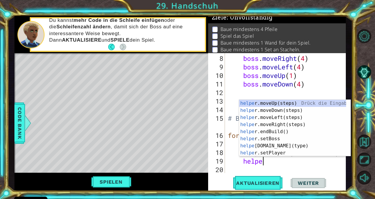
scroll to position [0, 1]
type textarea "helper."
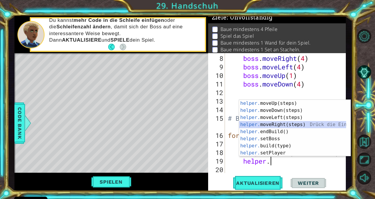
click at [294, 126] on div "helper. moveUp(steps) Drück die Eingabetaste helper. moveDown(steps) Drück die …" at bounding box center [292, 135] width 107 height 71
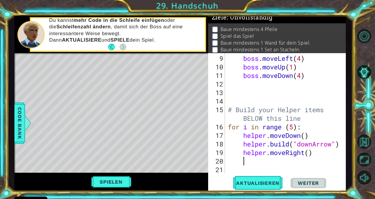
scroll to position [86, 0]
click at [310, 156] on div "boss . moveLeft ( 4 ) boss . moveUp ( 1 ) boss . moveDown ( 4 ) # Build your He…" at bounding box center [285, 122] width 116 height 137
click at [310, 155] on div "boss . moveLeft ( 4 ) boss . moveUp ( 1 ) boss . moveDown ( 4 ) # Build your He…" at bounding box center [285, 122] width 116 height 137
type textarea "helper.moveRight()"
click at [271, 162] on div "boss . moveLeft ( 4 ) boss . moveUp ( 1 ) boss . moveDown ( 4 ) # Build your He…" at bounding box center [285, 122] width 116 height 137
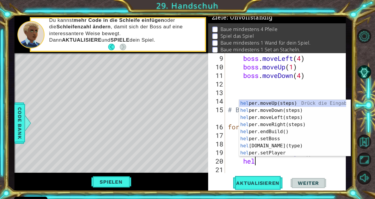
scroll to position [0, 1]
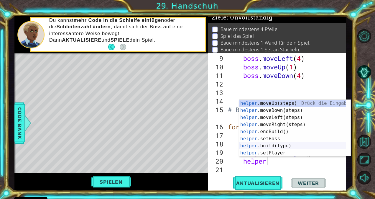
click at [273, 147] on div "helper .moveUp(steps) Drück die Eingabetaste helper .moveDown(steps) Drück die …" at bounding box center [292, 135] width 107 height 71
type textarea "[DOMAIN_NAME]("wall")"
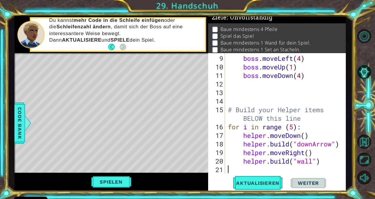
click at [287, 169] on div "boss . moveLeft ( 4 ) boss . moveUp ( 1 ) boss . moveDown ( 4 ) # Build your He…" at bounding box center [285, 122] width 116 height 137
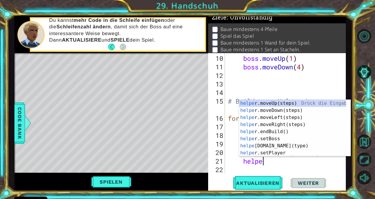
type textarea "helper"
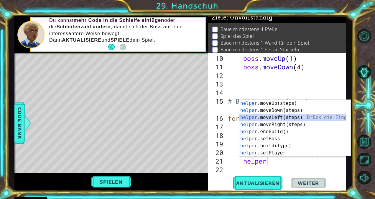
click at [293, 117] on div "helper .moveUp(steps) Drück die Eingabetaste helper .moveDown(steps) Drück die …" at bounding box center [292, 135] width 107 height 71
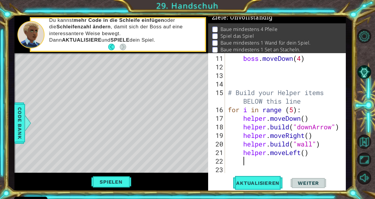
scroll to position [103, 0]
click at [262, 185] on span "Aktualisieren" at bounding box center [257, 183] width 55 height 6
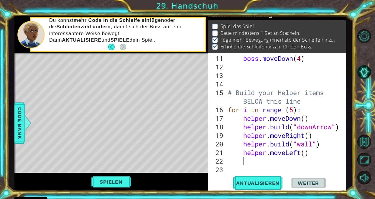
scroll to position [14, 0]
click at [292, 111] on div "boss . moveDown ( 4 ) # Build your Helper items BELOW this line for i in range …" at bounding box center [285, 122] width 116 height 137
type textarea "for i in range (4):"
click at [259, 182] on span "Aktualisieren" at bounding box center [257, 183] width 55 height 6
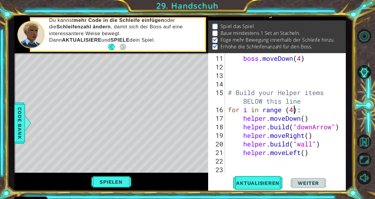
scroll to position [7, 0]
click at [269, 164] on div "boss . moveDown ( 4 ) # Build your Helper items BELOW this line for i in range …" at bounding box center [285, 122] width 116 height 137
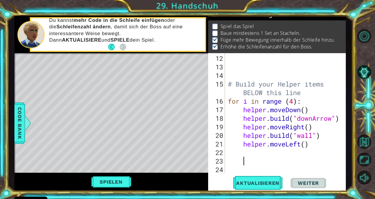
type textarea "h"
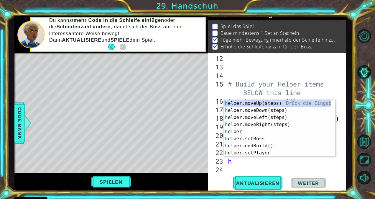
type textarea "he"
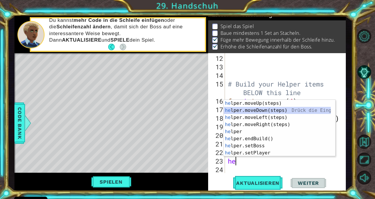
click at [269, 113] on div "he lper.moveUp(steps) Drück die Eingabetaste he lper.moveDown(steps) Drück die …" at bounding box center [277, 135] width 107 height 71
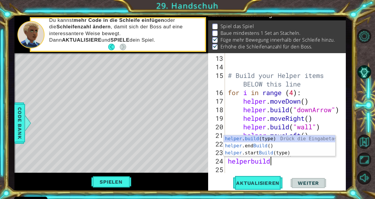
scroll to position [0, 1]
click at [268, 140] on div "helper . build (type) Drück die Eingabetaste helper .end Build () Drück die Ein…" at bounding box center [280, 152] width 112 height 35
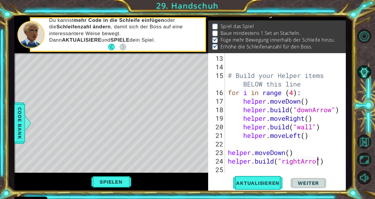
scroll to position [0, 4]
type textarea "[DOMAIN_NAME]("rightArrow")"
click at [265, 181] on span "Aktualisieren" at bounding box center [257, 183] width 55 height 6
click at [270, 170] on div "# Build your Helper items BELOW this line for i in range ( 4 ) : helper . moveD…" at bounding box center [285, 122] width 116 height 137
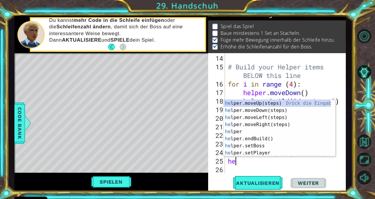
scroll to position [0, 0]
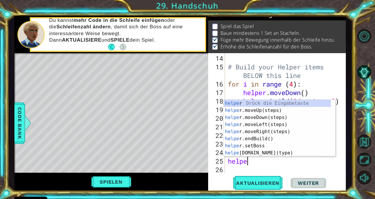
type textarea "helper"
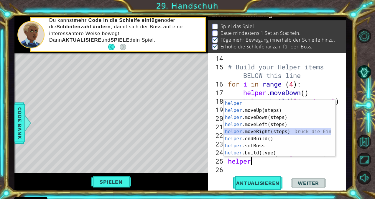
click at [271, 133] on div "helper Drück die Eingabetaste helper .moveUp(steps) Drück die Eingabetaste help…" at bounding box center [277, 135] width 107 height 71
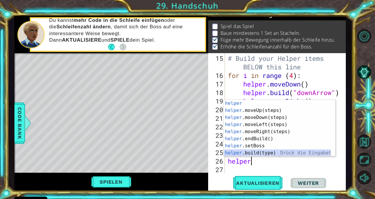
click at [260, 153] on div "helper Drück die Eingabetaste helper .moveUp(steps) Drück die Eingabetaste help…" at bounding box center [277, 135] width 107 height 71
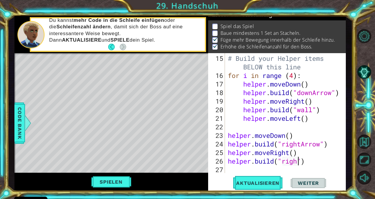
scroll to position [0, 3]
type textarea "[DOMAIN_NAME]("rightArrow")"
click at [232, 167] on div "# Build your Helper items BELOW this line for i in range ( 4 ) : helper . moveD…" at bounding box center [285, 126] width 116 height 145
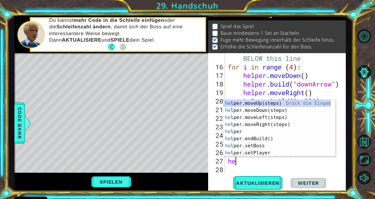
scroll to position [0, 0]
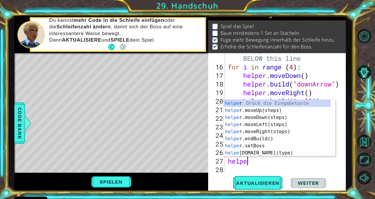
type textarea "helper"
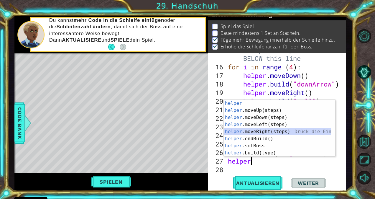
click at [271, 130] on div "helper Drück die Eingabetaste helper .moveUp(steps) Drück die Eingabetaste help…" at bounding box center [277, 135] width 107 height 71
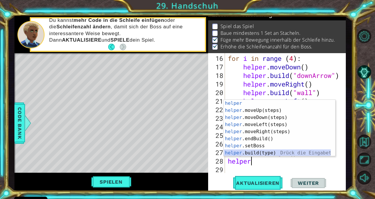
click at [268, 154] on div "helper Drück die Eingabetaste helper .moveUp(steps) Drück die Eingabetaste help…" at bounding box center [277, 135] width 107 height 71
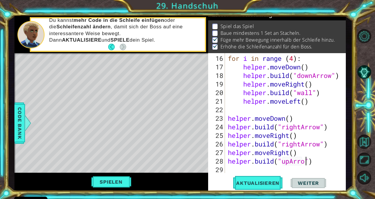
scroll to position [0, 4]
type textarea "[DOMAIN_NAME]("upArrow")"
click at [267, 178] on button "Aktualisieren" at bounding box center [257, 183] width 55 height 14
click at [266, 168] on div "for i in range ( 4 ) : helper . moveDown ( ) helper . build ( "downArrow" ) hel…" at bounding box center [285, 122] width 116 height 137
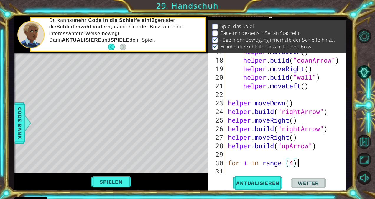
scroll to position [171, 0]
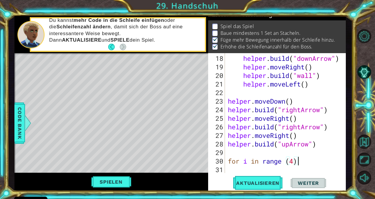
click at [285, 162] on div "helper . build ( "downArrow" ) helper . moveRight ( ) helper . build ( "wall" )…" at bounding box center [285, 122] width 116 height 137
click at [303, 164] on div "helper . build ( "downArrow" ) helper . moveRight ( ) helper . build ( "wall" )…" at bounding box center [285, 122] width 116 height 137
type textarea "for i in range(4):"
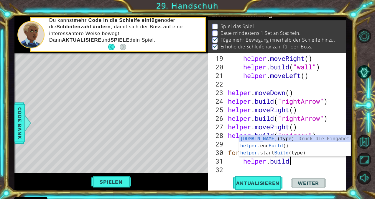
scroll to position [0, 2]
click at [279, 140] on div "[DOMAIN_NAME] (type) Drück die Eingabetaste helper. end Build () Drück die Eing…" at bounding box center [295, 152] width 112 height 35
type textarea "[DOMAIN_NAME]("wall")"
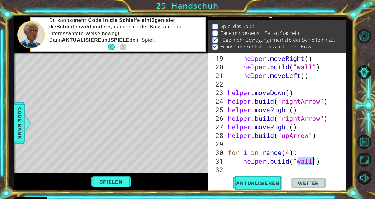
click at [244, 162] on div "helper . moveRight ( ) helper . build ( "wall" ) helper . moveLeft ( ) helper .…" at bounding box center [285, 122] width 116 height 137
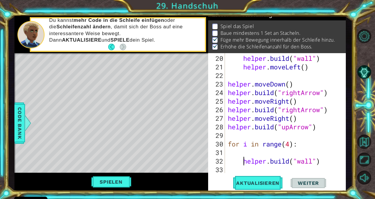
scroll to position [188, 0]
click at [244, 155] on div "helper . build ( "wall" ) helper . moveLeft ( ) helper . moveDown ( ) helper . …" at bounding box center [285, 122] width 116 height 137
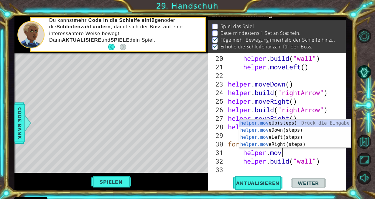
scroll to position [0, 2]
type textarea "helper.move"
click at [288, 120] on div "helper.move Up(steps) Drück die Eingabetaste helper.move Down(steps) Drück die …" at bounding box center [295, 140] width 112 height 42
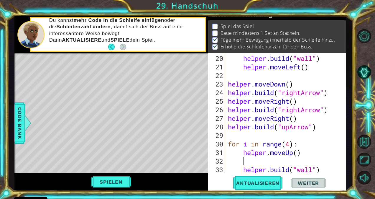
scroll to position [0, 0]
click at [245, 167] on div "helper . build ( "wall" ) helper . moveLeft ( ) helper . moveDown ( ) helper . …" at bounding box center [285, 122] width 116 height 137
click at [241, 168] on div "helper . build ( "wall" ) helper . moveLeft ( ) helper . moveDown ( ) helper . …" at bounding box center [285, 122] width 116 height 137
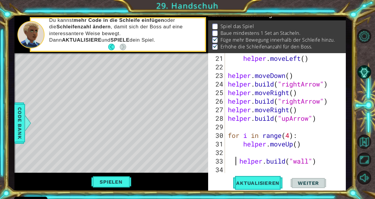
scroll to position [197, 0]
click at [240, 163] on div "helper . moveLeft ( ) helper . moveDown ( ) helper . build ( "rightArrow" ) hel…" at bounding box center [285, 122] width 116 height 137
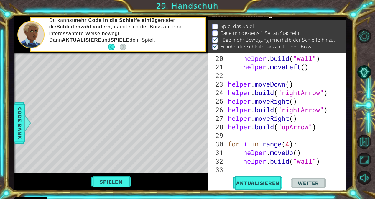
scroll to position [188, 0]
click at [312, 162] on div "helper . build ( "wall" ) helper . moveLeft ( ) helper . moveDown ( ) helper . …" at bounding box center [285, 122] width 116 height 137
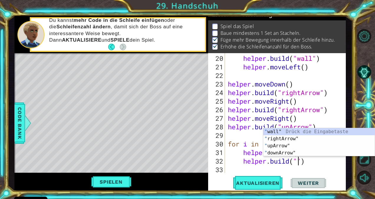
scroll to position [0, 3]
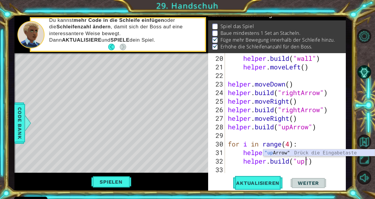
click at [307, 153] on div ""up Arrow" Drück die Eingabetaste" at bounding box center [319, 159] width 112 height 21
type textarea "[DOMAIN_NAME]("upArrow")"
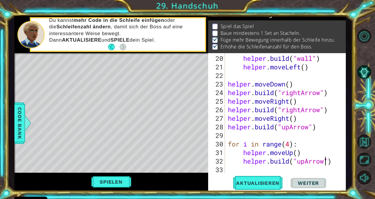
click at [258, 171] on div "helper . build ( "wall" ) helper . moveLeft ( ) helper . moveDown ( ) helper . …" at bounding box center [285, 122] width 116 height 137
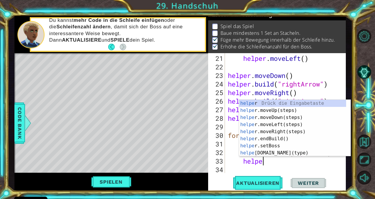
scroll to position [0, 1]
type textarea "helper"
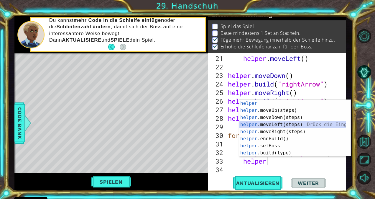
click at [294, 124] on div "helper Drück die Eingabetaste helper .moveUp(steps) Drück die Eingabetaste help…" at bounding box center [292, 135] width 107 height 71
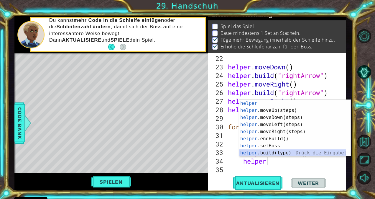
click at [281, 152] on div "helper Drück die Eingabetaste helper .moveUp(steps) Drück die Eingabetaste help…" at bounding box center [292, 135] width 107 height 71
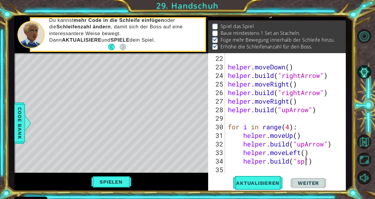
scroll to position [0, 4]
type textarea "[DOMAIN_NAME]("spikes")"
click at [253, 167] on div "helper . moveDown ( ) helper . build ( "rightArrow" ) helper . moveRight ( ) he…" at bounding box center [285, 122] width 116 height 137
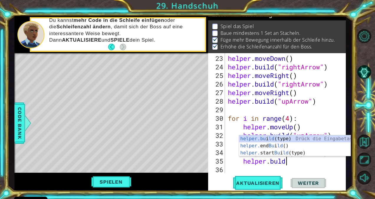
scroll to position [0, 2]
type textarea "[DOMAIN_NAME]"
click at [312, 169] on div "helper . moveDown ( ) helper . build ( "rightArrow" ) helper . moveRight ( ) he…" at bounding box center [285, 122] width 116 height 137
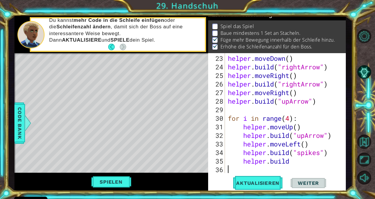
scroll to position [0, 0]
drag, startPoint x: 307, startPoint y: 163, endPoint x: 272, endPoint y: 162, distance: 35.7
click at [272, 162] on div "helper . moveDown ( ) helper . build ( "rightArrow" ) helper . moveRight ( ) he…" at bounding box center [285, 122] width 116 height 137
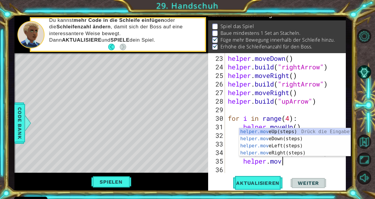
type textarea "helper.move"
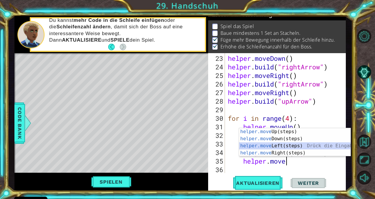
click at [279, 147] on div "helper.move Up(steps) Drück die Eingabetaste helper.move Down(steps) Drück die …" at bounding box center [295, 149] width 112 height 42
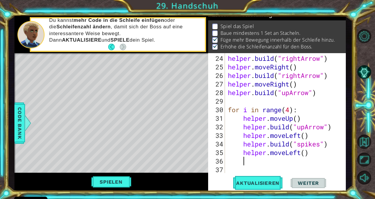
scroll to position [222, 0]
click at [301, 139] on div "helper . build ( "rightArrow" ) helper . moveRight ( ) helper . build ( "rightA…" at bounding box center [285, 122] width 116 height 137
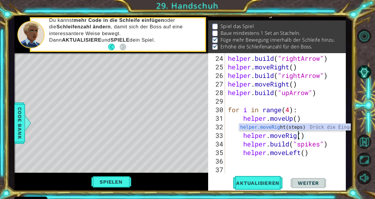
scroll to position [0, 3]
type textarea "helper.moveRight()"
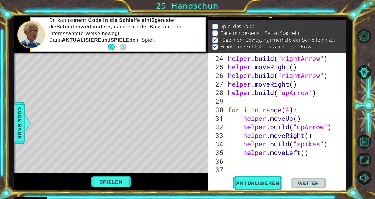
click at [268, 185] on span "Aktualisieren" at bounding box center [257, 183] width 55 height 6
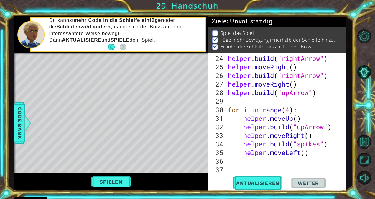
click at [318, 97] on div "helper . build ( "rightArrow" ) helper . moveRight ( ) helper . build ( "rightA…" at bounding box center [285, 122] width 116 height 137
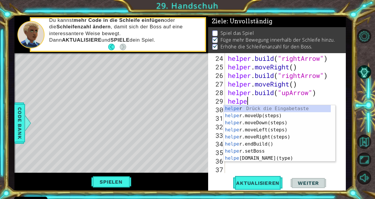
scroll to position [0, 1]
type textarea "helper"
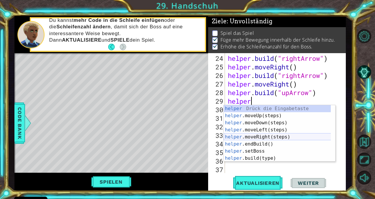
click at [294, 137] on div "helper Drück die Eingabetaste helper .moveUp(steps) Drück die Eingabetaste help…" at bounding box center [277, 140] width 107 height 71
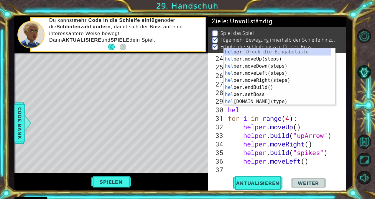
scroll to position [0, 0]
click at [265, 103] on div "help er Drück die Eingabetaste help er.moveUp(steps) Drück die Eingabetaste hel…" at bounding box center [277, 83] width 107 height 71
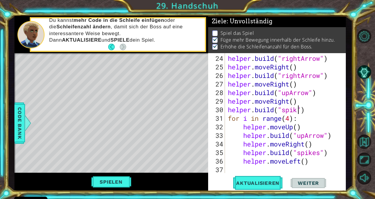
scroll to position [0, 3]
click at [329, 116] on div "helper . build ( "rightArrow" ) helper . moveRight ( ) helper . build ( "rightA…" at bounding box center [285, 122] width 116 height 137
click at [319, 111] on div "helper . build ( "rightArrow" ) helper . moveRight ( ) helper . build ( "rightA…" at bounding box center [285, 122] width 116 height 137
type textarea "[DOMAIN_NAME]("spikes")"
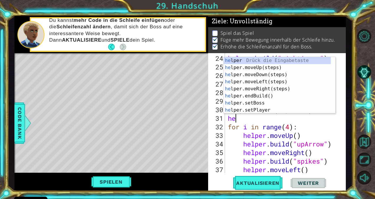
scroll to position [0, 0]
type textarea "helper"
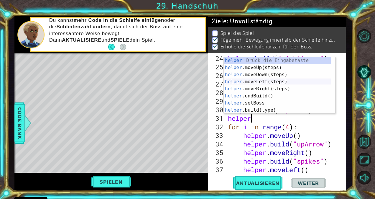
click at [262, 83] on div "helper Drück die Eingabetaste helper .moveUp(steps) Drück die Eingabetaste help…" at bounding box center [277, 92] width 107 height 71
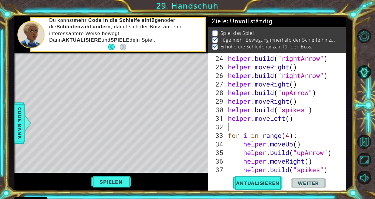
scroll to position [0, 0]
click at [261, 179] on button "Aktualisieren" at bounding box center [257, 183] width 55 height 14
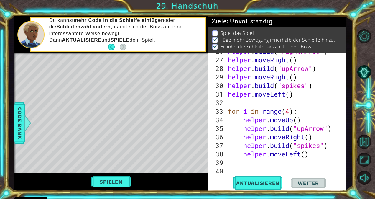
scroll to position [248, 0]
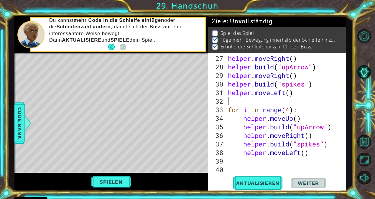
click at [320, 155] on div "helper . moveRight ( ) helper . build ( "upArrow" ) helper . moveRight ( ) help…" at bounding box center [285, 122] width 116 height 137
type textarea "helper.moveLeft()"
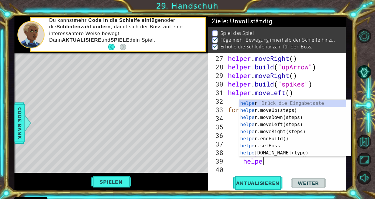
scroll to position [0, 1]
type textarea "helper"
click at [277, 112] on div "helper Drück die Eingabetaste helper .moveUp(steps) Drück die Eingabetaste help…" at bounding box center [292, 135] width 107 height 71
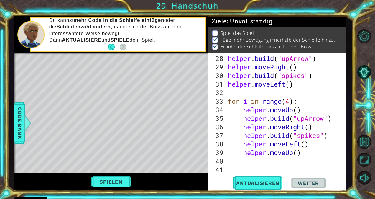
scroll to position [257, 0]
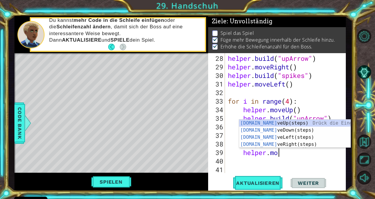
type textarea "h"
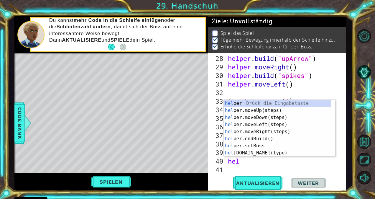
scroll to position [0, 0]
type textarea "helpe"
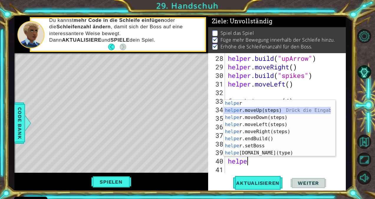
click at [291, 110] on div "helpe r Drück die Eingabetaste helpe r.moveUp(steps) Drück die Eingabetaste hel…" at bounding box center [277, 135] width 107 height 71
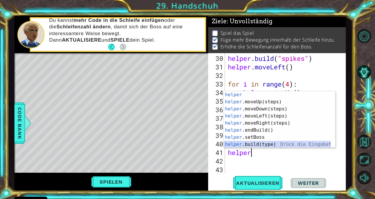
click at [268, 142] on div "helper Drück die Eingabetaste helper .moveUp(steps) Drück die Eingabetaste help…" at bounding box center [277, 126] width 107 height 71
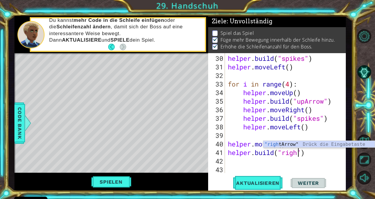
scroll to position [0, 3]
type textarea "[DOMAIN_NAME]("rightArrow")"
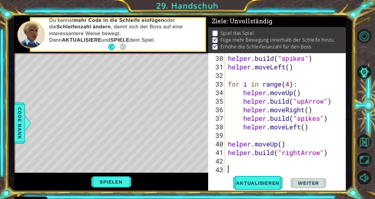
click at [246, 165] on div "helper . build ( "spikes" ) helper . moveLeft ( ) for i in range ( 4 ) : helper…" at bounding box center [285, 122] width 116 height 137
click at [246, 161] on div "helper . build ( "spikes" ) helper . moveLeft ( ) for i in range ( 4 ) : helper…" at bounding box center [285, 122] width 116 height 137
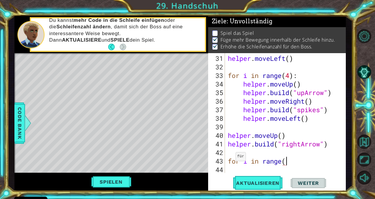
scroll to position [0, 2]
type textarea "for i in range(4)"
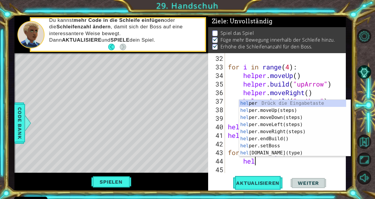
scroll to position [0, 1]
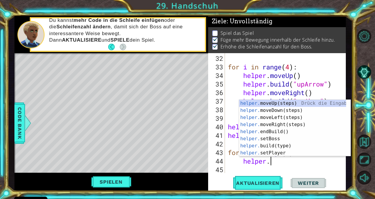
type textarea "helper.m"
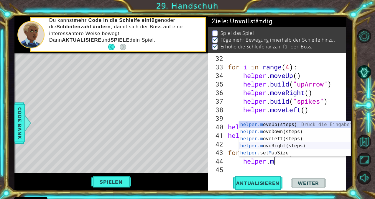
click at [284, 147] on div "helper.m oveUp(steps) Drück die Eingabetaste helper.m oveDown(steps) Drück die …" at bounding box center [295, 146] width 112 height 50
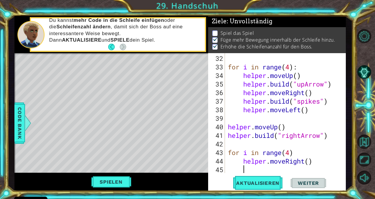
scroll to position [299, 0]
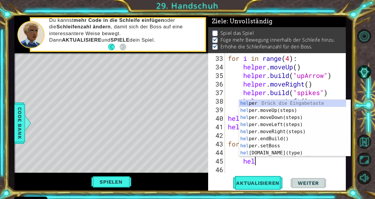
type textarea "help"
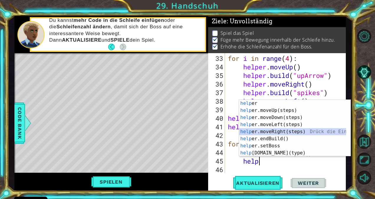
click at [298, 134] on div "help er Drück die Eingabetaste help er.moveUp(steps) Drück die Eingabetaste hel…" at bounding box center [292, 135] width 107 height 71
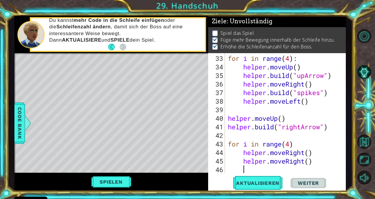
scroll to position [308, 0]
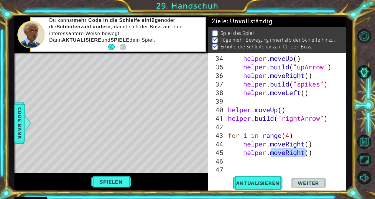
drag, startPoint x: 305, startPoint y: 155, endPoint x: 272, endPoint y: 154, distance: 33.3
click at [272, 154] on div "helper . moveUp ( ) helper . build ( "upArrow" ) helper . moveRight ( ) helper …" at bounding box center [285, 122] width 116 height 137
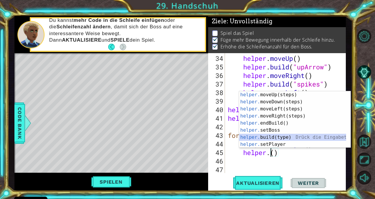
click at [275, 137] on div "helper. moveUp(steps) Drück die Eingabetaste helper. moveDown(steps) Drück die …" at bounding box center [292, 126] width 107 height 71
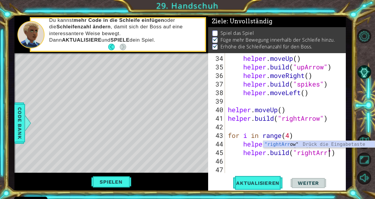
scroll to position [0, 5]
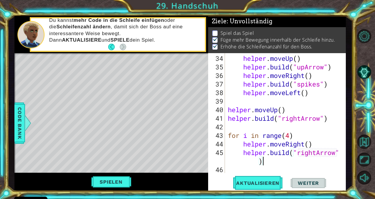
click at [261, 162] on div "helper . moveUp ( ) helper . build ( "upArrow" ) helper . moveRight ( ) helper …" at bounding box center [285, 122] width 116 height 137
click at [258, 162] on div "helper . moveUp ( ) helper . build ( "upArrow" ) helper . moveRight ( ) helper …" at bounding box center [285, 122] width 116 height 137
click at [278, 132] on div "helper . moveUp ( ) helper . build ( "upArrow" ) helper . moveRight ( ) helper …" at bounding box center [285, 122] width 116 height 137
click at [336, 154] on div "helper . moveUp ( ) helper . build ( "upArrow" ) helper . moveRight ( ) helper …" at bounding box center [285, 122] width 116 height 137
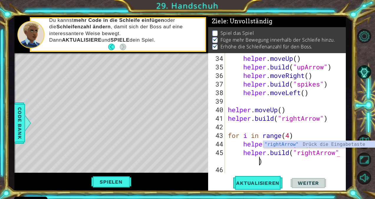
scroll to position [0, 5]
click at [291, 137] on div "helper . moveUp ( ) helper . build ( "upArrow" ) helper . moveRight ( ) helper …" at bounding box center [285, 122] width 116 height 137
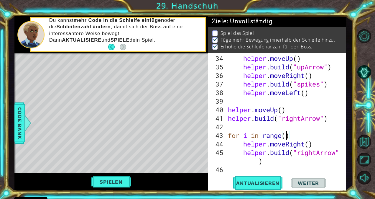
scroll to position [0, 3]
click at [263, 182] on span "Aktualisieren" at bounding box center [257, 183] width 55 height 6
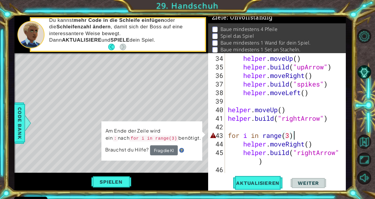
click at [305, 136] on div "helper . moveUp ( ) helper . build ( "upArrow" ) helper . moveRight ( ) helper …" at bounding box center [285, 122] width 116 height 137
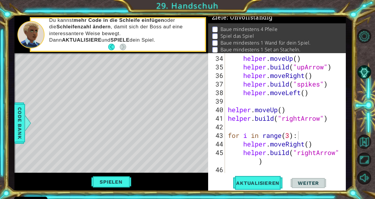
click at [264, 185] on span "Aktualisieren" at bounding box center [257, 183] width 55 height 6
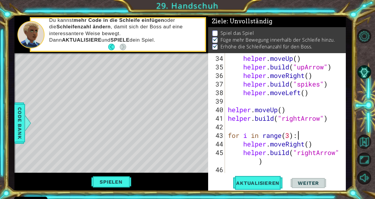
scroll to position [7, 0]
click at [274, 155] on div "helper . moveUp ( ) helper . build ( "upArrow" ) helper . moveRight ( ) helper …" at bounding box center [285, 122] width 116 height 137
click at [274, 157] on div "helper . moveUp ( ) helper . build ( "upArrow" ) helper . moveRight ( ) helper …" at bounding box center [285, 122] width 116 height 137
type textarea "[DOMAIN_NAME]("rightArrow")"
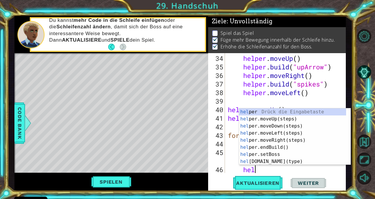
scroll to position [0, 1]
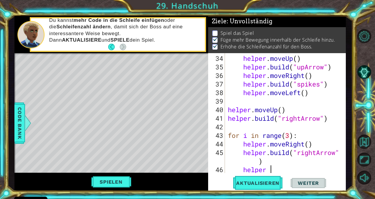
type textarea "helper"
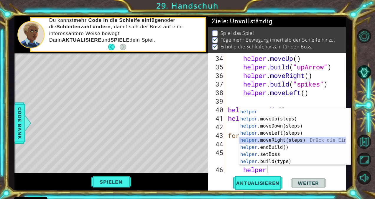
click at [289, 140] on div "helper Drück die Eingabetaste helper .moveUp(steps) Drück die Eingabetaste help…" at bounding box center [292, 143] width 107 height 71
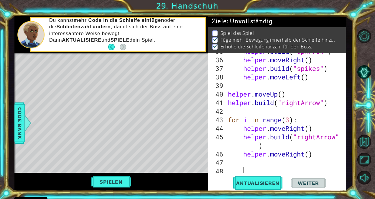
scroll to position [342, 0]
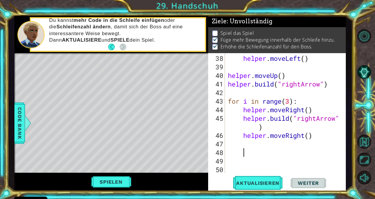
click at [244, 137] on div "helper . moveLeft ( ) helper . moveUp ( ) helper . build ( "rightArrow" ) for i…" at bounding box center [285, 122] width 116 height 137
type textarea "helper.moveRight()"
click at [229, 146] on div "helper . moveLeft ( ) helper . moveUp ( ) helper . build ( "rightArrow" ) for i…" at bounding box center [285, 122] width 116 height 137
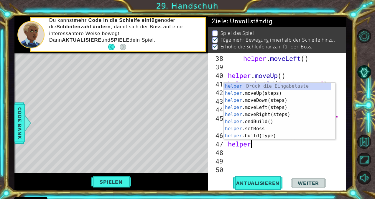
scroll to position [0, 1]
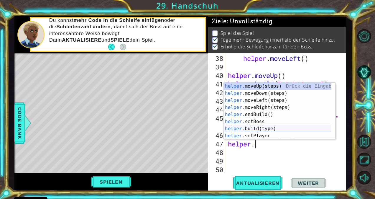
click at [258, 129] on div "helper. moveUp(steps) Drück die Eingabetaste helper. moveDown(steps) Drück die …" at bounding box center [277, 118] width 107 height 71
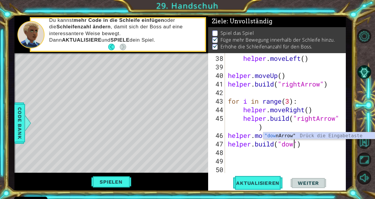
scroll to position [0, 3]
click at [291, 136] on div ""down Arrow" Drück die Eingabetaste" at bounding box center [319, 142] width 112 height 21
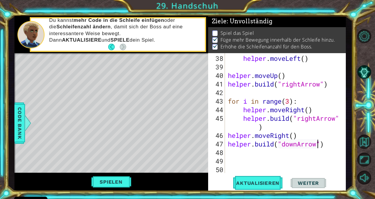
type textarea "[DOMAIN_NAME]("downArrow")"
click at [268, 185] on span "Aktualisieren" at bounding box center [257, 183] width 55 height 6
click at [259, 163] on div "helper . moveLeft ( ) helper . moveUp ( ) helper . build ( "rightArrow" ) for i…" at bounding box center [285, 122] width 116 height 137
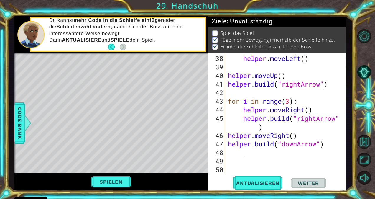
click at [233, 160] on div "helper . moveLeft ( ) helper . moveUp ( ) helper . build ( "rightArrow" ) for i…" at bounding box center [285, 122] width 116 height 137
type textarea "for i in range(4)"
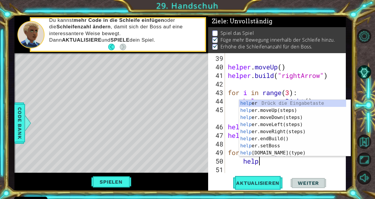
scroll to position [0, 1]
type textarea "helper"
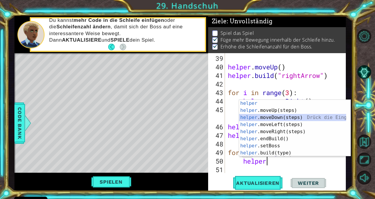
click at [275, 119] on div "helper Drück die Eingabetaste helper .moveUp(steps) Drück die Eingabetaste help…" at bounding box center [292, 135] width 107 height 71
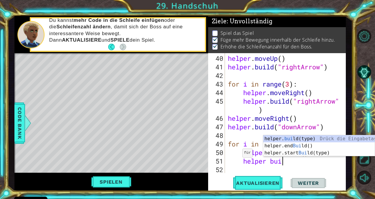
scroll to position [0, 2]
click at [312, 141] on div "helper. buil d(type) Drück die Eingabetaste helper.end Buil d() Drück die Einga…" at bounding box center [319, 152] width 112 height 35
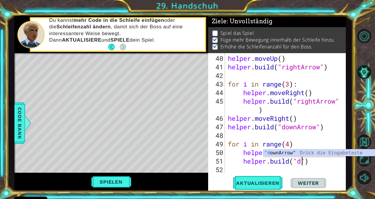
scroll to position [0, 3]
click at [307, 153] on div ""d ownArrow" Drück die Eingabetaste" at bounding box center [319, 159] width 112 height 21
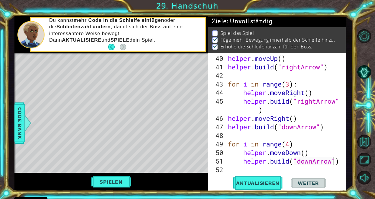
click at [270, 180] on span "Aktualisieren" at bounding box center [257, 183] width 55 height 6
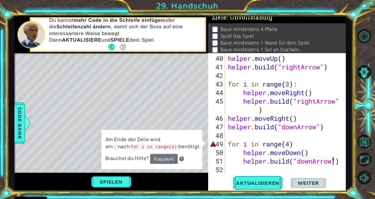
click at [299, 142] on div "helper . moveUp ( ) helper . build ( "rightArrow" ) for i in range ( 3 ) : help…" at bounding box center [285, 122] width 116 height 137
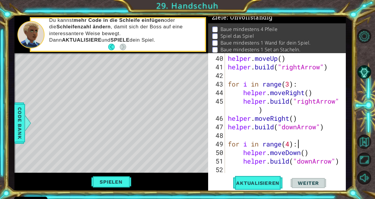
type textarea "for i in range(4):"
click at [95, 183] on button "Spielen" at bounding box center [111, 181] width 44 height 11
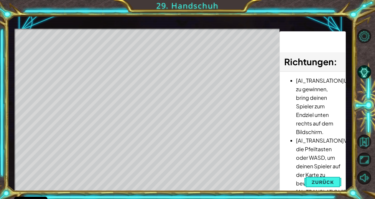
click at [314, 180] on span "Zurück" at bounding box center [323, 182] width 22 height 6
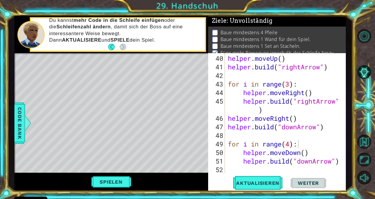
scroll to position [0, 0]
